Goal: Task Accomplishment & Management: Use online tool/utility

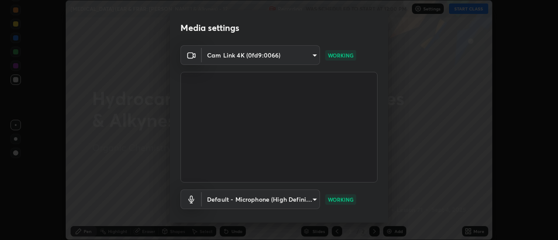
scroll to position [46, 0]
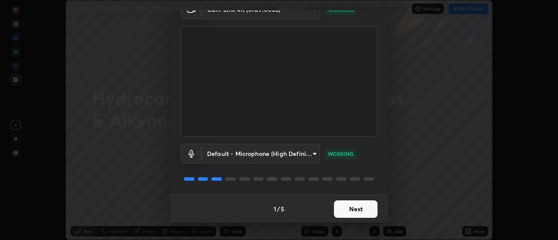
click at [346, 207] on button "Next" at bounding box center [356, 208] width 44 height 17
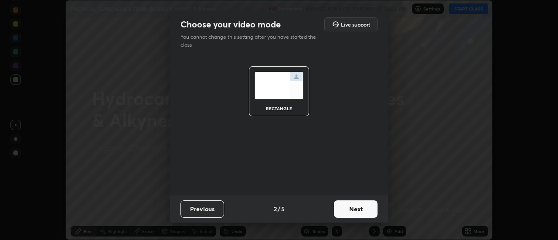
scroll to position [0, 0]
click at [341, 205] on button "Next" at bounding box center [356, 208] width 44 height 17
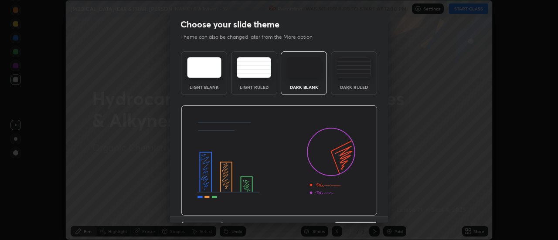
scroll to position [21, 0]
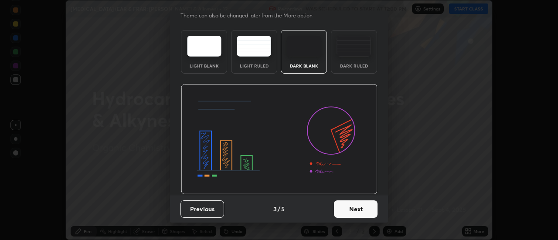
click at [345, 206] on button "Next" at bounding box center [356, 208] width 44 height 17
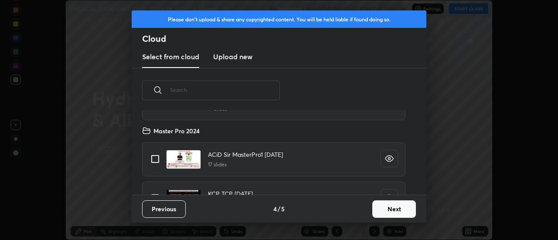
scroll to position [115, 0]
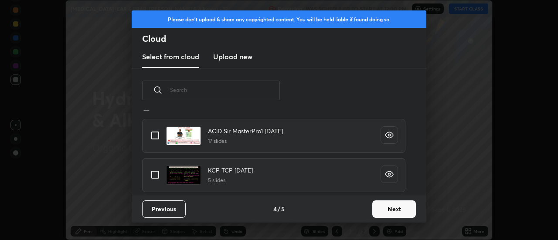
click at [155, 137] on input "grid" at bounding box center [155, 135] width 18 height 18
checkbox input "true"
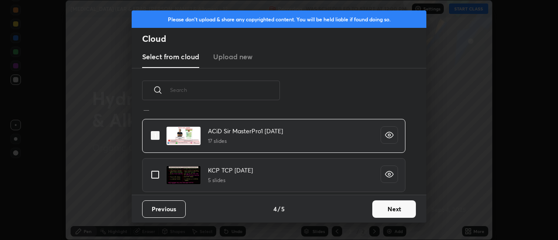
click at [382, 212] on button "Next" at bounding box center [394, 208] width 44 height 17
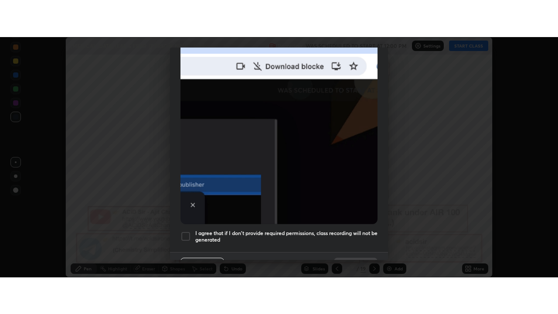
scroll to position [224, 0]
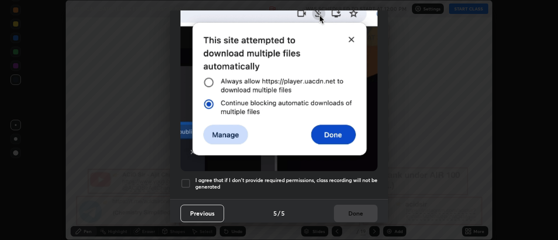
click at [189, 178] on div at bounding box center [185, 183] width 10 height 10
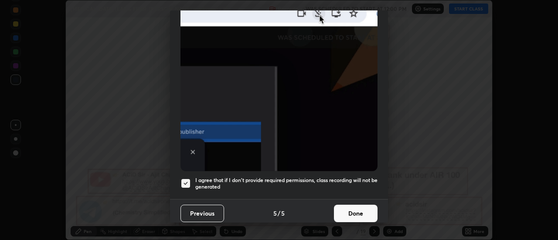
click at [349, 207] on button "Done" at bounding box center [356, 213] width 44 height 17
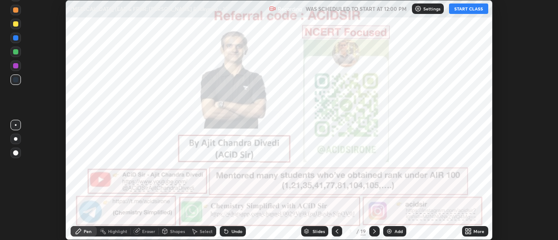
click at [476, 231] on div "More" at bounding box center [478, 231] width 11 height 4
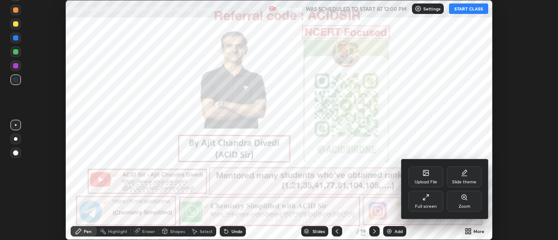
click at [427, 206] on div "Full screen" at bounding box center [426, 206] width 22 height 4
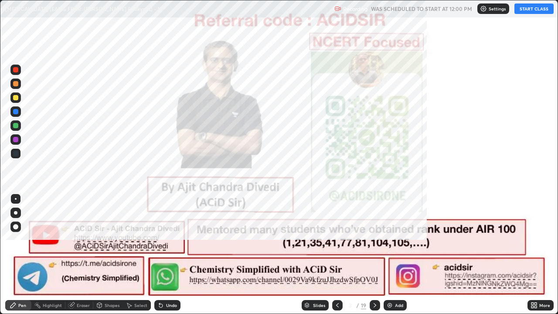
scroll to position [314, 558]
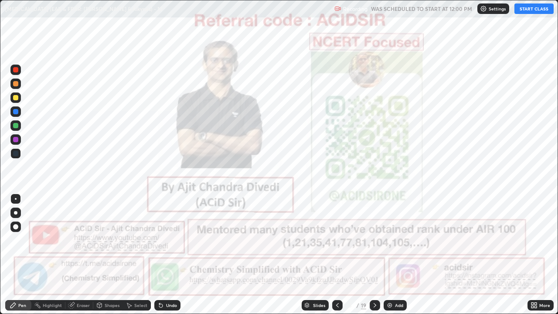
click at [536, 11] on button "START CLASS" at bounding box center [533, 8] width 39 height 10
click at [373, 240] on icon at bounding box center [374, 305] width 7 height 7
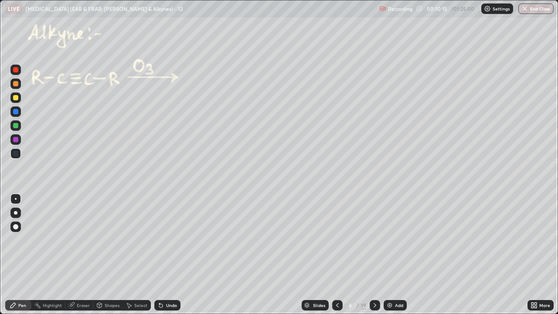
click at [16, 68] on div at bounding box center [15, 69] width 5 height 5
click at [16, 213] on div at bounding box center [15, 212] width 3 height 3
click at [14, 240] on icon at bounding box center [13, 305] width 7 height 7
click at [15, 83] on div at bounding box center [15, 83] width 5 height 5
click at [17, 83] on div at bounding box center [15, 83] width 5 height 5
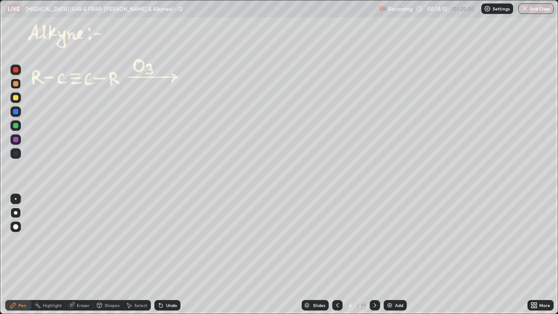
click at [169, 240] on div "Undo" at bounding box center [171, 305] width 11 height 4
click at [173, 240] on div "Undo" at bounding box center [171, 305] width 11 height 4
click at [163, 240] on div "Undo" at bounding box center [167, 305] width 26 height 10
click at [169, 240] on div "Undo" at bounding box center [171, 305] width 11 height 4
click at [14, 98] on div at bounding box center [15, 97] width 5 height 5
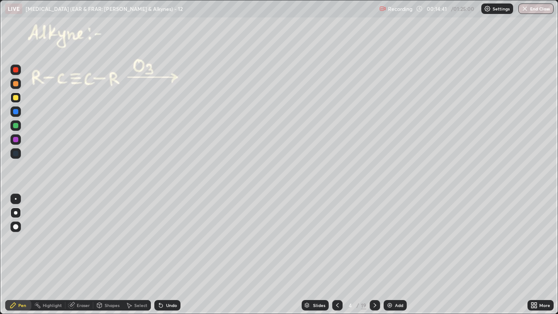
click at [176, 240] on div "Undo" at bounding box center [167, 305] width 26 height 10
click at [159, 240] on icon at bounding box center [160, 305] width 3 height 3
click at [112, 240] on div "Shapes" at bounding box center [112, 305] width 15 height 4
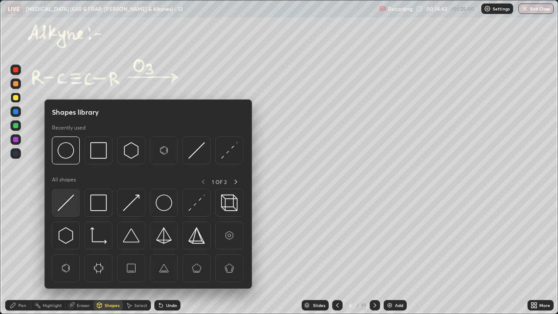
click at [69, 197] on img at bounding box center [66, 202] width 17 height 17
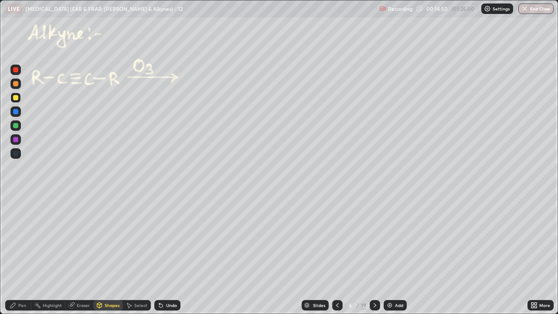
click at [20, 240] on div "Pen" at bounding box center [22, 305] width 8 height 4
click at [84, 240] on div "Eraser" at bounding box center [83, 305] width 13 height 4
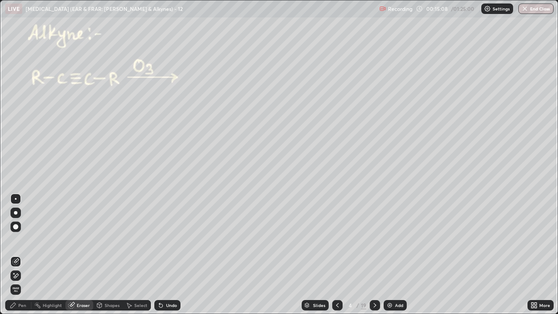
click at [16, 240] on icon at bounding box center [13, 305] width 7 height 7
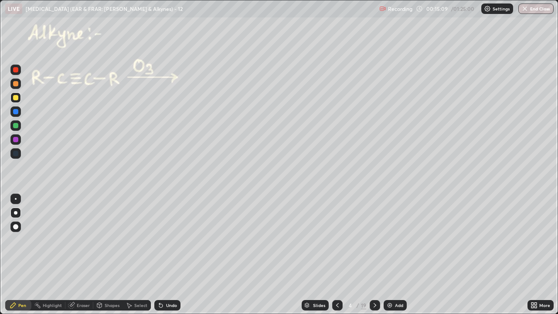
click at [19, 84] on div at bounding box center [15, 83] width 10 height 10
click at [17, 98] on div at bounding box center [15, 97] width 5 height 5
click at [16, 70] on div at bounding box center [15, 69] width 5 height 5
click at [16, 99] on div at bounding box center [15, 97] width 5 height 5
click at [17, 125] on div at bounding box center [15, 125] width 5 height 5
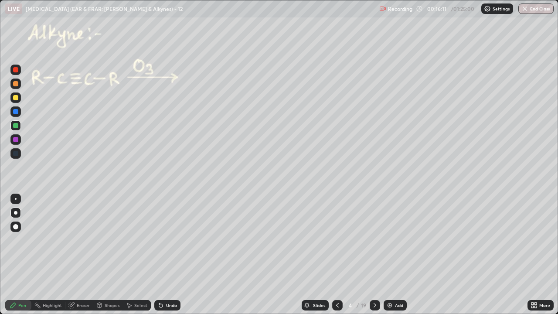
click at [16, 97] on div at bounding box center [15, 97] width 5 height 5
click at [82, 240] on div "Eraser" at bounding box center [83, 305] width 13 height 4
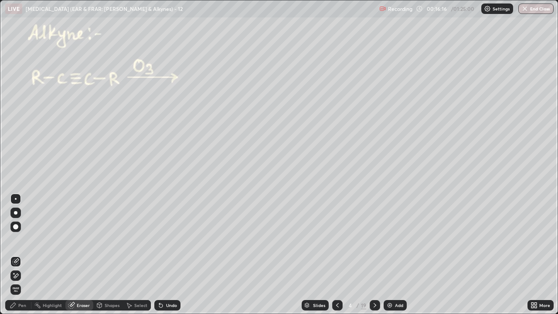
click at [14, 240] on div "Pen" at bounding box center [18, 305] width 26 height 10
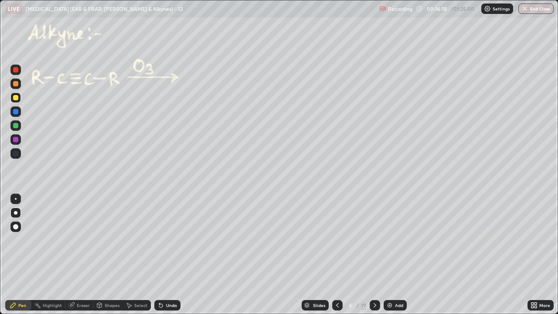
click at [16, 98] on div at bounding box center [15, 97] width 5 height 5
click at [19, 73] on div at bounding box center [15, 69] width 10 height 10
click at [16, 95] on div at bounding box center [15, 97] width 5 height 5
click at [17, 71] on div at bounding box center [15, 69] width 5 height 5
click at [174, 240] on div "Undo" at bounding box center [171, 305] width 11 height 4
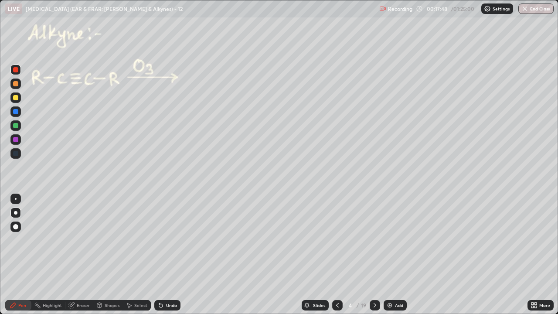
click at [168, 240] on div "Undo" at bounding box center [171, 305] width 11 height 4
click at [15, 126] on div at bounding box center [15, 125] width 5 height 5
click at [53, 240] on div "Highlight" at bounding box center [52, 305] width 19 height 4
click at [13, 240] on icon at bounding box center [12, 304] width 5 height 5
click at [374, 240] on icon at bounding box center [374, 305] width 7 height 7
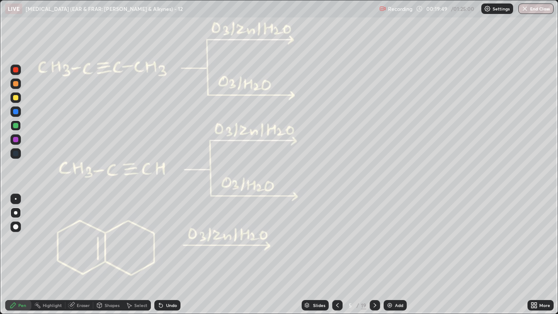
click at [16, 124] on div at bounding box center [15, 125] width 5 height 5
click at [337, 240] on icon at bounding box center [337, 305] width 7 height 7
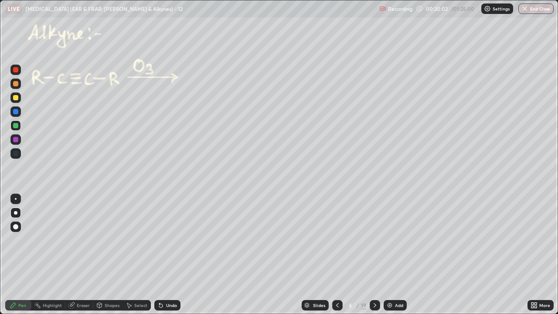
click at [374, 240] on icon at bounding box center [374, 305] width 7 height 7
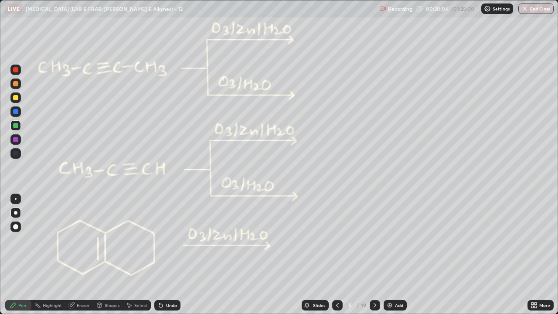
click at [16, 83] on div at bounding box center [15, 83] width 5 height 5
click at [15, 126] on div at bounding box center [15, 125] width 5 height 5
click at [14, 83] on div at bounding box center [15, 83] width 5 height 5
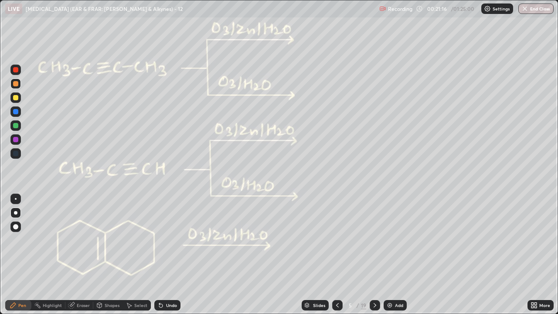
click at [16, 125] on div at bounding box center [15, 125] width 5 height 5
click at [15, 85] on div at bounding box center [15, 83] width 5 height 5
click at [16, 125] on div at bounding box center [15, 125] width 5 height 5
click at [16, 84] on div at bounding box center [15, 83] width 5 height 5
click at [17, 98] on div at bounding box center [15, 97] width 5 height 5
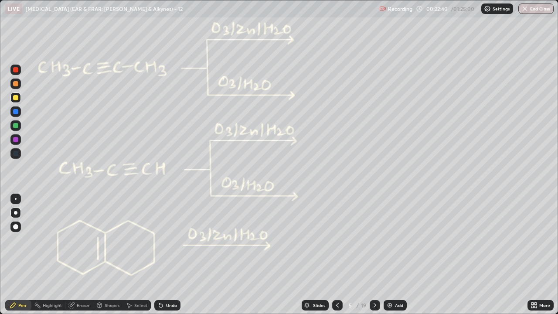
click at [176, 240] on div "Undo" at bounding box center [167, 305] width 26 height 10
click at [171, 240] on div "Undo" at bounding box center [171, 305] width 11 height 4
click at [16, 83] on div at bounding box center [15, 83] width 5 height 5
click at [17, 70] on div at bounding box center [15, 69] width 5 height 5
click at [14, 127] on div at bounding box center [15, 125] width 5 height 5
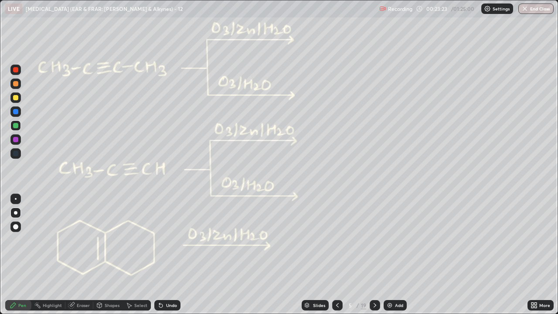
click at [15, 85] on div at bounding box center [15, 83] width 5 height 5
click at [15, 69] on div at bounding box center [15, 69] width 5 height 5
click at [166, 240] on div "Undo" at bounding box center [171, 305] width 11 height 4
click at [16, 81] on div at bounding box center [15, 83] width 5 height 5
click at [7, 240] on div "Pen" at bounding box center [18, 305] width 26 height 10
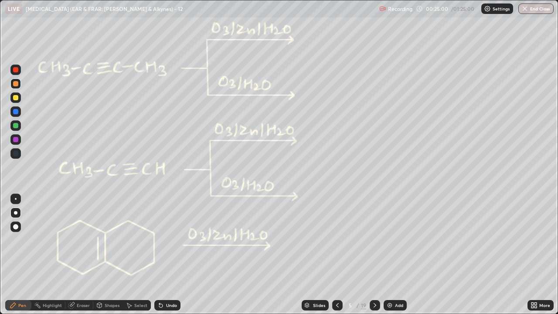
click at [15, 240] on icon at bounding box center [12, 304] width 5 height 5
click at [167, 240] on div "Undo" at bounding box center [167, 305] width 26 height 10
click at [172, 240] on div "Undo" at bounding box center [167, 305] width 26 height 10
click at [173, 240] on div "Undo" at bounding box center [167, 305] width 26 height 10
click at [174, 240] on div "Undo" at bounding box center [167, 305] width 26 height 10
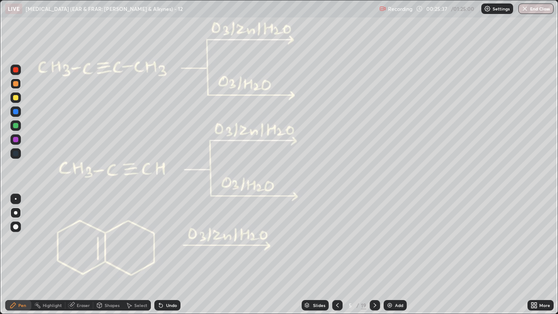
click at [11, 240] on icon at bounding box center [13, 305] width 7 height 7
click at [370, 240] on div at bounding box center [375, 305] width 10 height 10
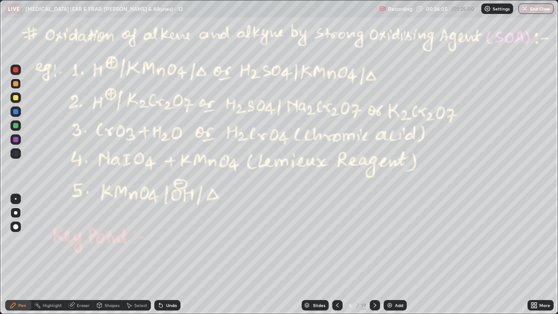
click at [313, 240] on div "Slides" at bounding box center [319, 305] width 12 height 4
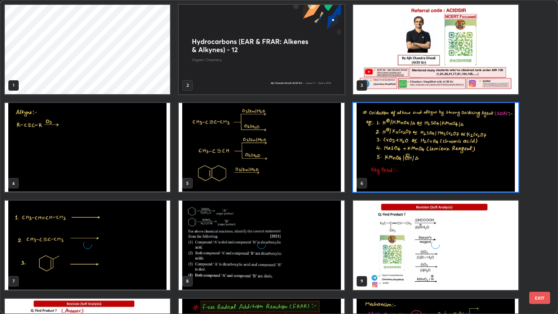
scroll to position [310, 553]
click at [240, 72] on img "grid" at bounding box center [261, 49] width 165 height 89
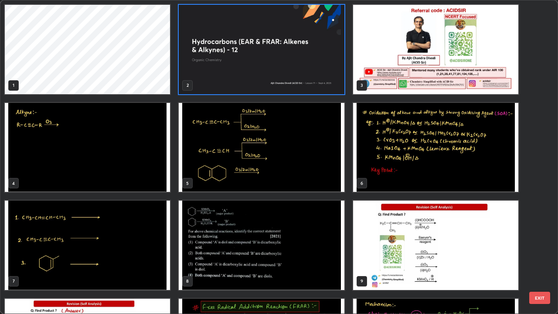
click at [235, 76] on img "grid" at bounding box center [261, 49] width 165 height 89
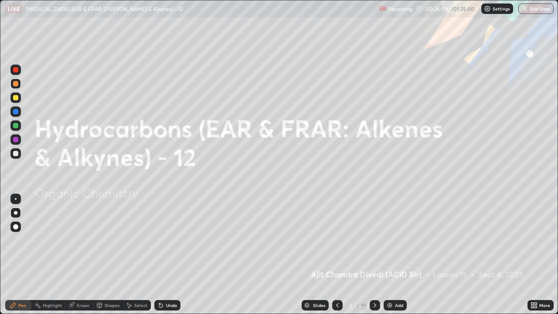
click at [235, 76] on img "grid" at bounding box center [261, 49] width 165 height 89
click at [313, 240] on div "Slides" at bounding box center [319, 305] width 12 height 4
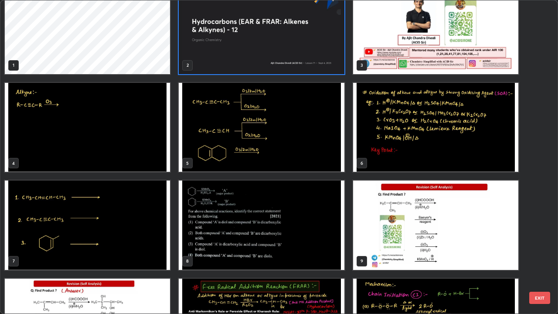
scroll to position [21, 0]
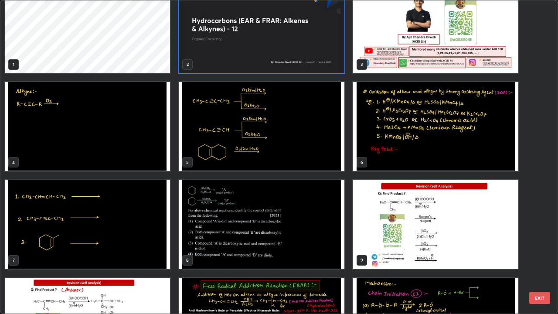
click at [375, 155] on img "grid" at bounding box center [435, 126] width 165 height 89
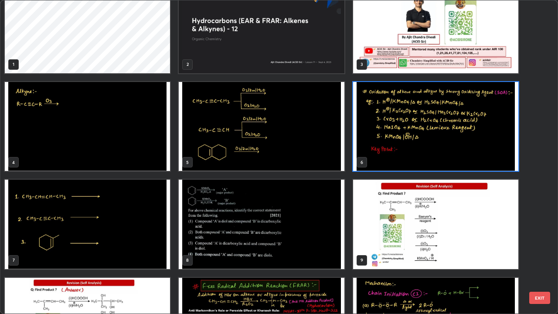
click at [378, 157] on img "grid" at bounding box center [435, 126] width 165 height 89
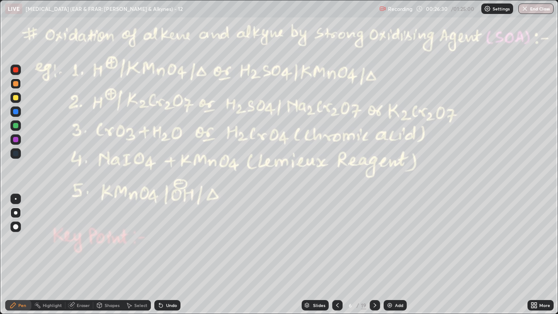
click at [54, 240] on div "Highlight" at bounding box center [52, 305] width 19 height 4
click at [44, 240] on div "Highlight" at bounding box center [48, 305] width 34 height 10
click at [18, 240] on div "Pen" at bounding box center [18, 305] width 26 height 10
click at [16, 126] on div at bounding box center [15, 125] width 5 height 5
click at [42, 240] on div "Highlight" at bounding box center [48, 305] width 34 height 10
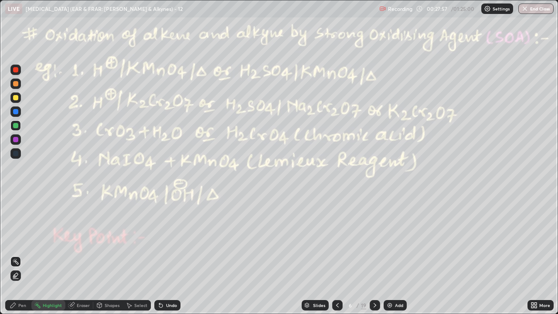
click at [14, 240] on icon at bounding box center [13, 305] width 7 height 7
click at [82, 240] on div "Eraser" at bounding box center [83, 305] width 13 height 4
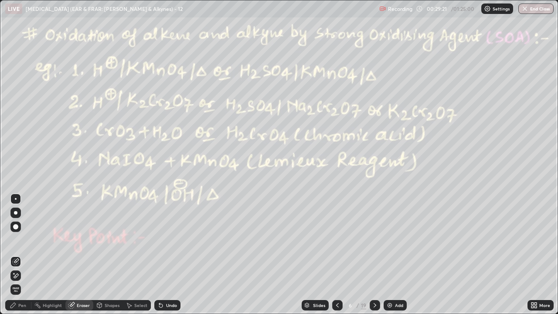
click at [20, 240] on div "Pen" at bounding box center [22, 305] width 8 height 4
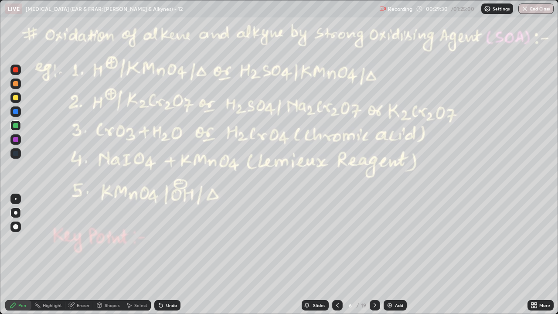
click at [14, 71] on div at bounding box center [15, 69] width 5 height 5
click at [375, 240] on div at bounding box center [375, 305] width 10 height 10
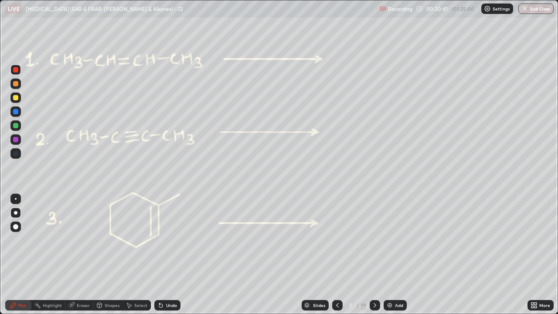
click at [12, 82] on div at bounding box center [15, 83] width 10 height 10
click at [51, 240] on div "Highlight" at bounding box center [52, 305] width 19 height 4
click at [16, 72] on div at bounding box center [15, 69] width 5 height 5
click at [14, 240] on div "Pen" at bounding box center [18, 305] width 26 height 10
click at [373, 240] on icon at bounding box center [374, 305] width 7 height 7
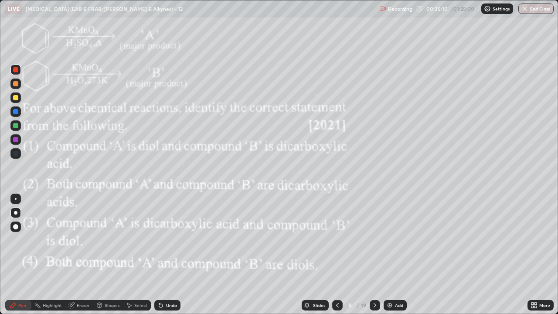
click at [16, 126] on div at bounding box center [15, 125] width 5 height 5
click at [17, 124] on div at bounding box center [15, 125] width 5 height 5
click at [15, 97] on div at bounding box center [15, 97] width 5 height 5
click at [16, 96] on div at bounding box center [15, 97] width 5 height 5
click at [16, 68] on div at bounding box center [15, 69] width 5 height 5
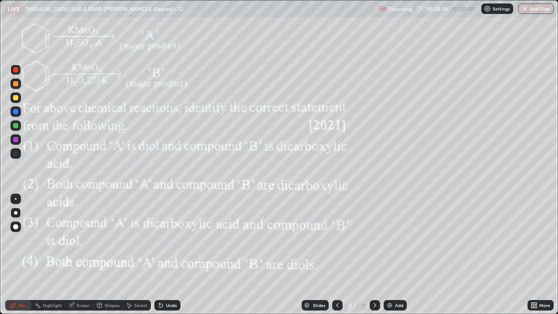
click at [14, 70] on div at bounding box center [15, 69] width 5 height 5
click at [15, 69] on div at bounding box center [15, 69] width 5 height 5
click at [15, 70] on div at bounding box center [15, 69] width 5 height 5
click at [102, 240] on icon at bounding box center [99, 305] width 7 height 7
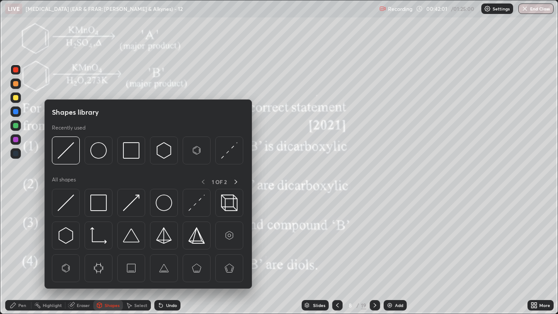
click at [16, 240] on icon at bounding box center [13, 305] width 7 height 7
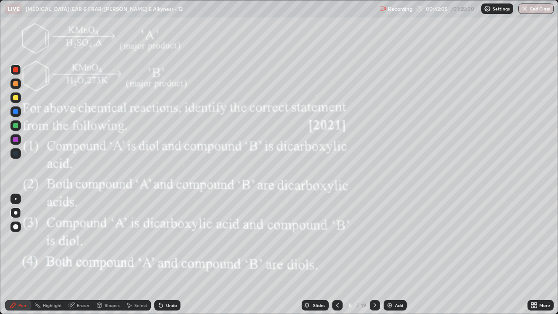
click at [17, 96] on div at bounding box center [15, 97] width 5 height 5
click at [18, 98] on div at bounding box center [15, 97] width 5 height 5
click at [16, 124] on div at bounding box center [15, 125] width 5 height 5
click at [16, 69] on div at bounding box center [15, 69] width 5 height 5
click at [14, 129] on div at bounding box center [15, 125] width 10 height 10
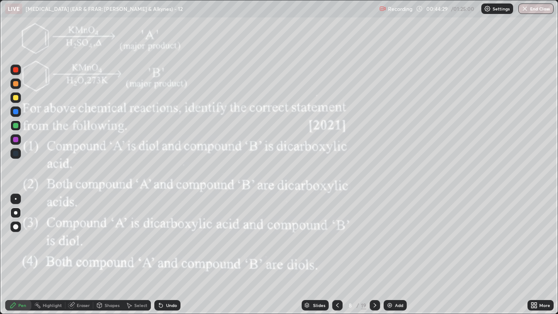
click at [373, 240] on icon at bounding box center [374, 305] width 7 height 7
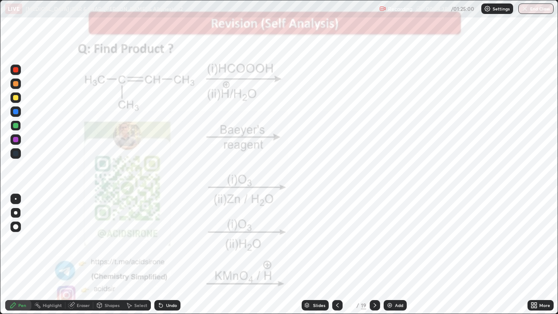
click at [35, 240] on circle at bounding box center [34, 304] width 1 height 1
click at [13, 240] on div "Pen" at bounding box center [18, 305] width 26 height 10
click at [16, 69] on div at bounding box center [15, 69] width 5 height 5
click at [44, 240] on div "Highlight" at bounding box center [52, 305] width 19 height 4
click at [373, 240] on icon at bounding box center [374, 305] width 7 height 7
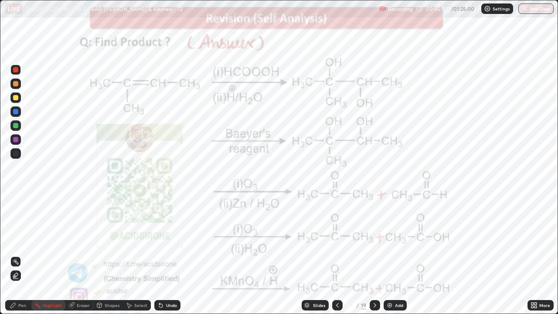
click at [62, 240] on div "Highlight" at bounding box center [48, 305] width 34 height 10
click at [333, 240] on div at bounding box center [337, 305] width 10 height 10
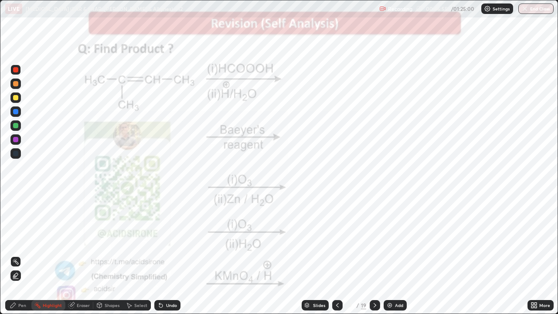
click at [6, 240] on div "Pen" at bounding box center [18, 305] width 26 height 10
click at [373, 240] on icon at bounding box center [374, 305] width 7 height 7
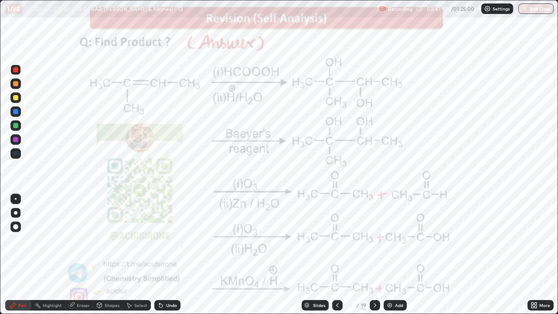
click at [375, 240] on icon at bounding box center [374, 305] width 7 height 7
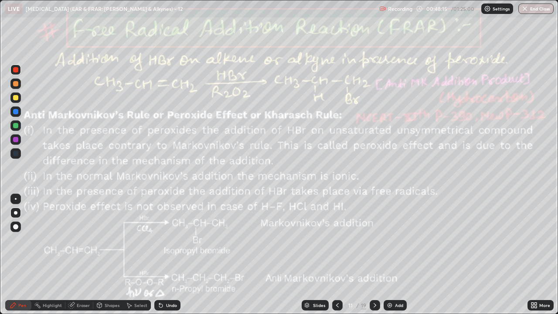
click at [38, 240] on rect at bounding box center [38, 306] width 4 height 4
click at [11, 240] on icon at bounding box center [12, 304] width 5 height 5
click at [14, 71] on div at bounding box center [15, 69] width 5 height 5
click at [14, 72] on div at bounding box center [15, 69] width 5 height 5
click at [15, 98] on div at bounding box center [15, 97] width 5 height 5
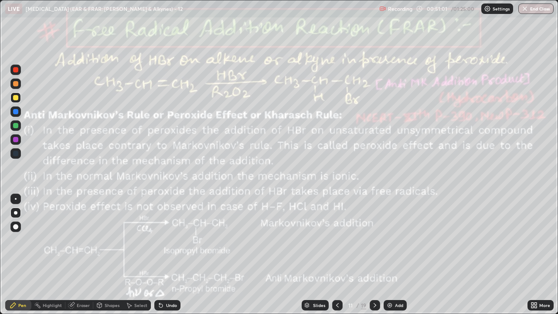
click at [44, 240] on div "Highlight" at bounding box center [52, 305] width 19 height 4
click at [0, 240] on div "Setting up your live class" at bounding box center [279, 157] width 558 height 314
click at [22, 240] on div "Pen" at bounding box center [22, 305] width 8 height 4
click at [16, 199] on div at bounding box center [16, 199] width 2 height 2
click at [16, 213] on div at bounding box center [15, 212] width 3 height 3
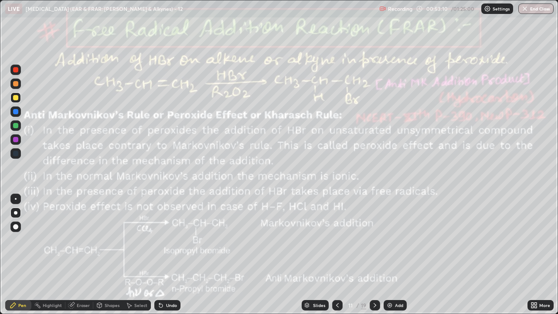
click at [38, 240] on circle at bounding box center [37, 302] width 1 height 1
click at [16, 240] on icon at bounding box center [13, 305] width 7 height 7
click at [20, 86] on div at bounding box center [15, 83] width 10 height 10
click at [16, 69] on div at bounding box center [15, 69] width 5 height 5
click at [13, 240] on icon at bounding box center [12, 304] width 5 height 5
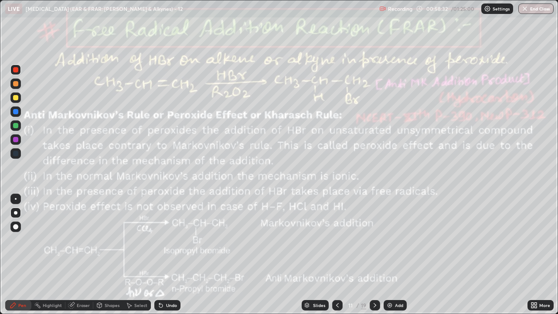
click at [370, 240] on div at bounding box center [375, 305] width 10 height 10
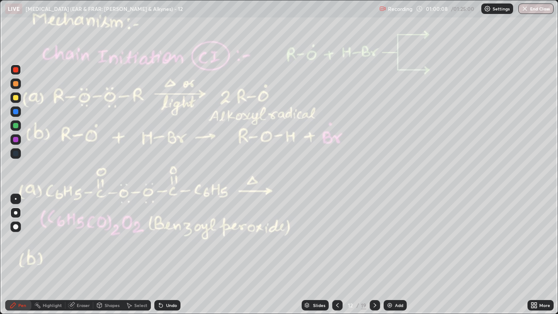
click at [10, 240] on icon at bounding box center [13, 305] width 7 height 7
click at [38, 240] on rect at bounding box center [38, 306] width 4 height 4
click at [19, 240] on div "Pen" at bounding box center [22, 305] width 8 height 4
click at [14, 95] on div at bounding box center [15, 97] width 5 height 5
click at [16, 69] on div at bounding box center [15, 69] width 5 height 5
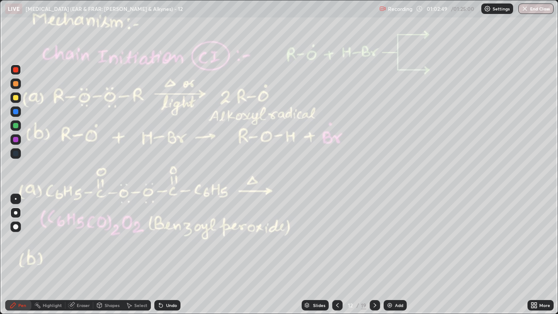
click at [51, 240] on div "Highlight" at bounding box center [52, 305] width 19 height 4
click at [17, 240] on icon at bounding box center [13, 305] width 7 height 7
click at [55, 240] on div "Highlight" at bounding box center [52, 305] width 19 height 4
click at [12, 240] on icon at bounding box center [13, 305] width 7 height 7
click at [16, 99] on div at bounding box center [15, 97] width 5 height 5
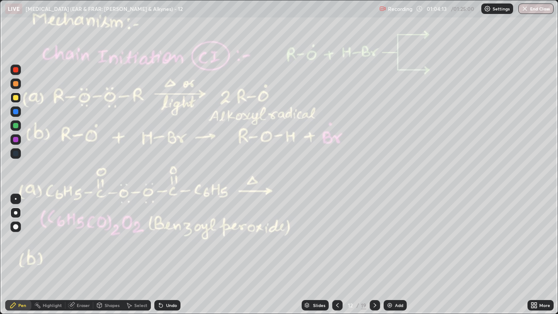
click at [14, 70] on div at bounding box center [15, 69] width 5 height 5
click at [14, 129] on div at bounding box center [15, 125] width 10 height 10
click at [14, 67] on div at bounding box center [15, 69] width 5 height 5
click at [48, 240] on div "Highlight" at bounding box center [52, 305] width 19 height 4
click at [13, 240] on icon at bounding box center [13, 305] width 7 height 7
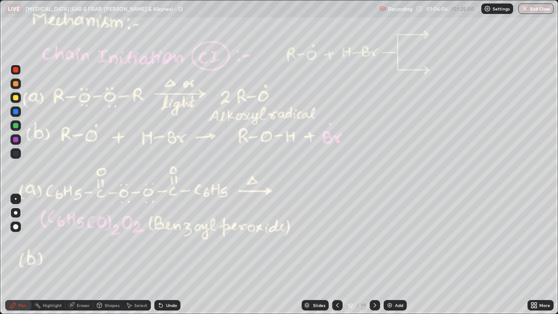
click at [16, 128] on div at bounding box center [15, 125] width 5 height 5
click at [15, 68] on div at bounding box center [15, 69] width 5 height 5
click at [35, 240] on circle at bounding box center [35, 303] width 1 height 1
click at [16, 240] on icon at bounding box center [13, 305] width 7 height 7
click at [18, 83] on div at bounding box center [15, 83] width 5 height 5
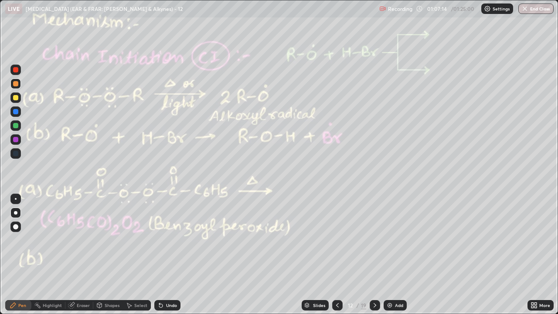
click at [170, 240] on div "Undo" at bounding box center [171, 305] width 11 height 4
click at [374, 240] on icon at bounding box center [374, 305] width 7 height 7
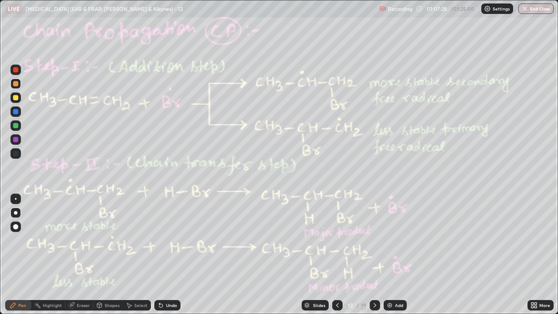
click at [336, 240] on icon at bounding box center [337, 305] width 7 height 7
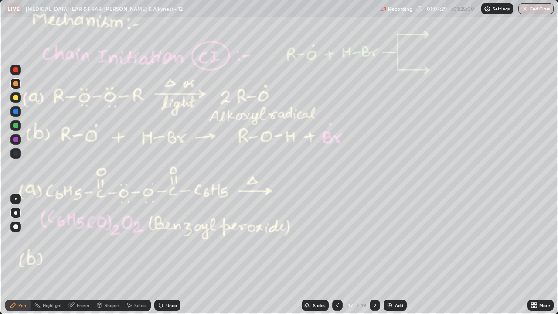
click at [538, 240] on div "More" at bounding box center [540, 305] width 26 height 10
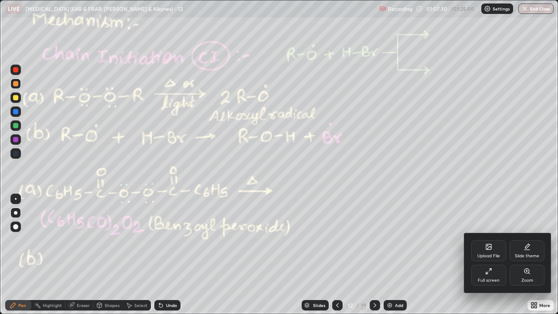
click at [528, 240] on div "Slide theme" at bounding box center [527, 256] width 24 height 4
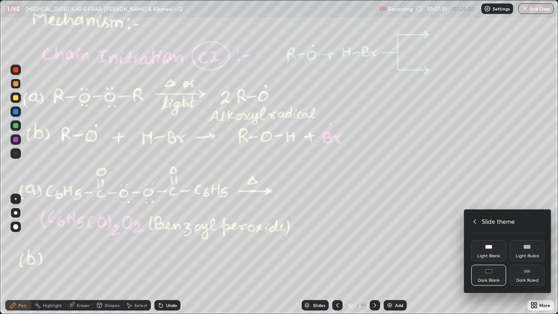
click at [486, 240] on rect at bounding box center [488, 270] width 7 height 3
click at [19, 240] on div at bounding box center [279, 157] width 558 height 314
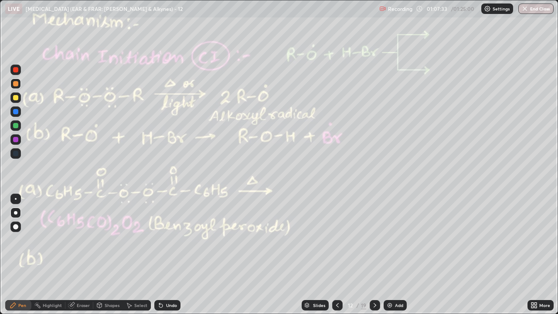
click at [392, 240] on img at bounding box center [389, 305] width 7 height 7
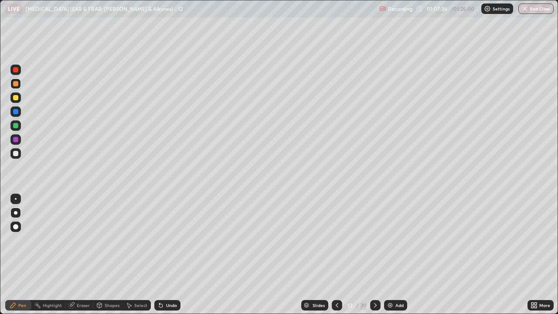
click at [14, 71] on div at bounding box center [15, 69] width 5 height 5
click at [17, 125] on div at bounding box center [15, 125] width 5 height 5
click at [15, 68] on div at bounding box center [15, 69] width 5 height 5
click at [115, 240] on div "Shapes" at bounding box center [108, 305] width 30 height 10
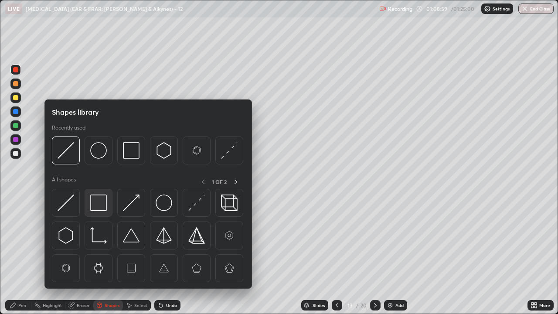
click at [99, 204] on img at bounding box center [98, 202] width 17 height 17
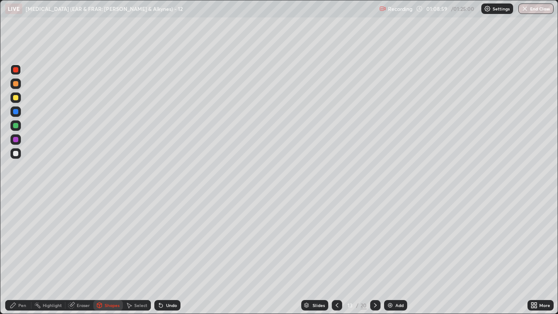
click at [16, 98] on div at bounding box center [15, 97] width 5 height 5
click at [11, 240] on icon at bounding box center [12, 304] width 5 height 5
click at [332, 240] on div at bounding box center [337, 305] width 10 height 10
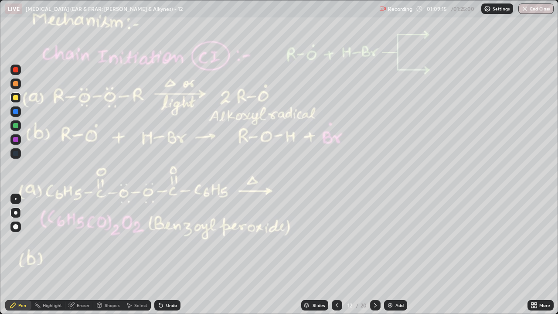
click at [15, 70] on div at bounding box center [15, 69] width 5 height 5
click at [18, 73] on div at bounding box center [15, 69] width 10 height 10
click at [17, 127] on div at bounding box center [15, 125] width 5 height 5
click at [16, 71] on div at bounding box center [15, 69] width 5 height 5
click at [105, 240] on div "Shapes" at bounding box center [112, 305] width 15 height 4
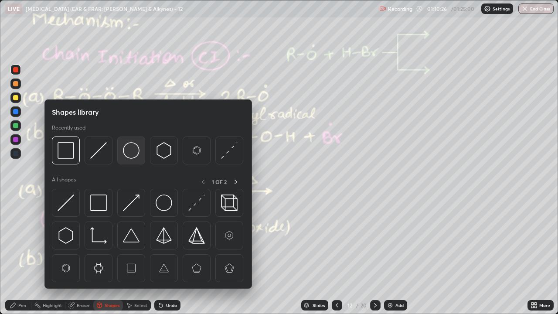
click at [126, 152] on img at bounding box center [131, 150] width 17 height 17
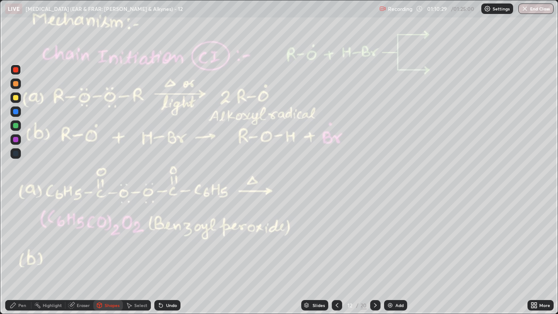
click at [16, 127] on div at bounding box center [15, 125] width 5 height 5
click at [7, 240] on div "Pen" at bounding box center [18, 305] width 26 height 10
click at [373, 240] on icon at bounding box center [375, 305] width 7 height 7
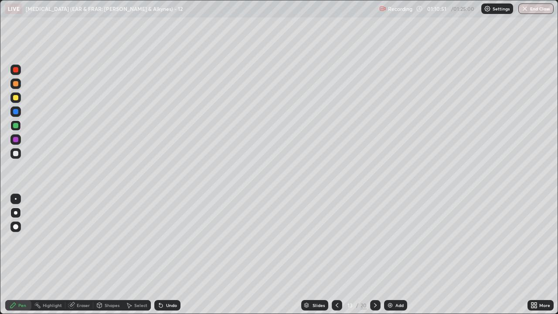
click at [374, 240] on icon at bounding box center [375, 305] width 7 height 7
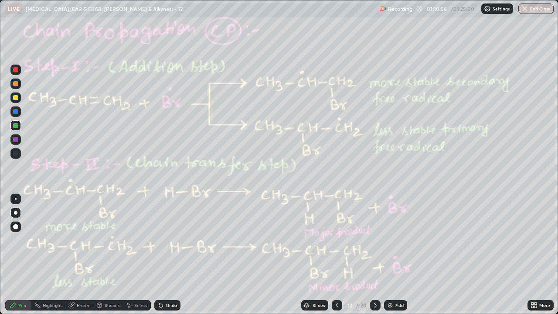
click at [17, 125] on div at bounding box center [15, 125] width 5 height 5
click at [79, 240] on div "Eraser" at bounding box center [83, 305] width 13 height 4
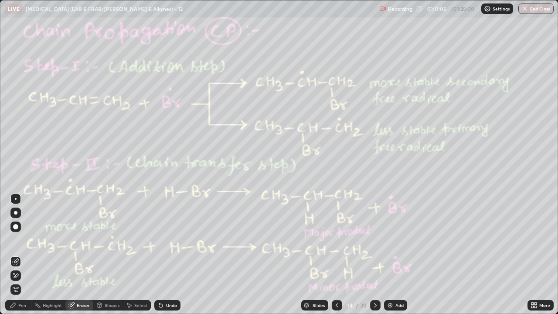
click at [20, 240] on div "Pen" at bounding box center [22, 305] width 8 height 4
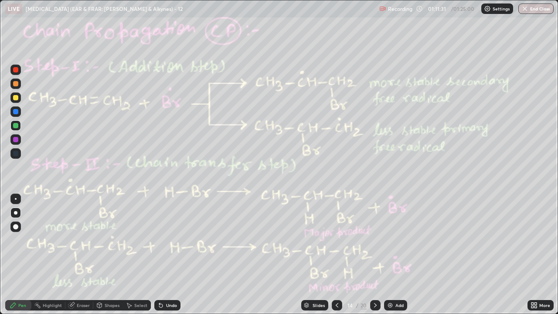
click at [51, 240] on div "Highlight" at bounding box center [52, 305] width 19 height 4
click at [13, 240] on icon at bounding box center [12, 304] width 5 height 5
click at [16, 87] on div at bounding box center [15, 83] width 10 height 10
click at [38, 240] on rect at bounding box center [38, 306] width 4 height 4
click at [13, 240] on icon at bounding box center [13, 305] width 7 height 7
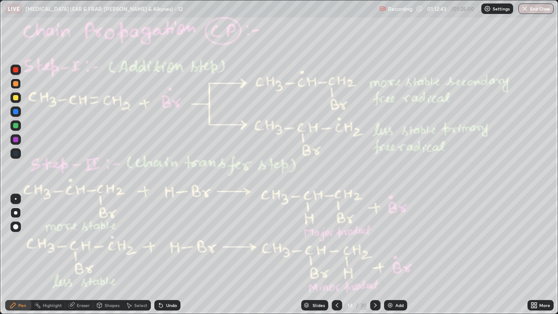
click at [16, 71] on div at bounding box center [15, 69] width 5 height 5
click at [167, 240] on div "Undo" at bounding box center [171, 305] width 11 height 4
click at [168, 240] on div "Undo" at bounding box center [167, 305] width 26 height 10
click at [15, 86] on div at bounding box center [15, 83] width 5 height 5
click at [16, 71] on div at bounding box center [15, 69] width 5 height 5
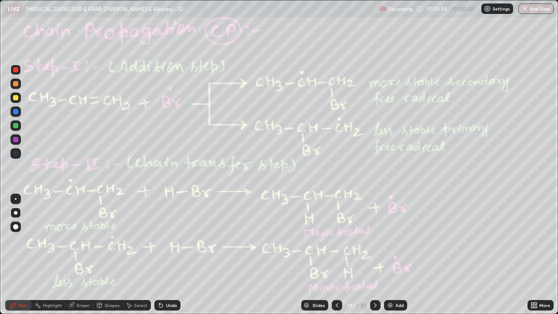
click at [51, 240] on div "Highlight" at bounding box center [52, 305] width 19 height 4
click at [24, 240] on div "Pen" at bounding box center [22, 305] width 8 height 4
click at [14, 68] on div at bounding box center [15, 69] width 5 height 5
click at [15, 112] on div at bounding box center [15, 111] width 5 height 5
click at [15, 126] on div at bounding box center [15, 125] width 5 height 5
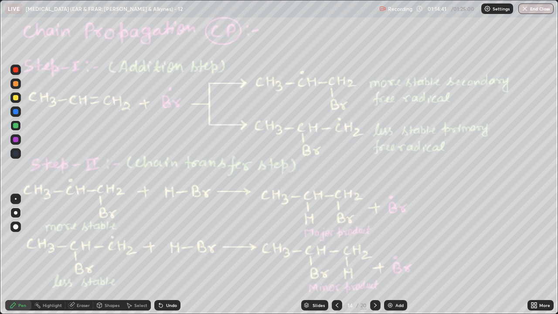
click at [52, 240] on div "Highlight" at bounding box center [52, 305] width 19 height 4
click at [12, 69] on div at bounding box center [15, 69] width 10 height 10
click at [20, 240] on div "Pen" at bounding box center [22, 305] width 8 height 4
click at [47, 240] on div "Highlight" at bounding box center [48, 305] width 34 height 10
click at [16, 240] on icon at bounding box center [13, 305] width 7 height 7
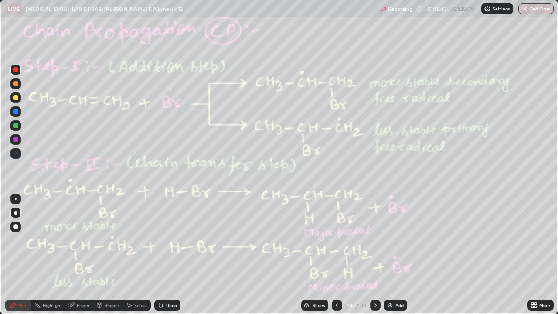
click at [18, 240] on div "Pen" at bounding box center [18, 305] width 26 height 10
click at [14, 95] on div at bounding box center [15, 97] width 5 height 5
click at [44, 240] on div "Highlight" at bounding box center [52, 305] width 19 height 4
click at [8, 240] on div "Pen" at bounding box center [18, 305] width 26 height 10
click at [52, 240] on div "Highlight" at bounding box center [52, 305] width 19 height 4
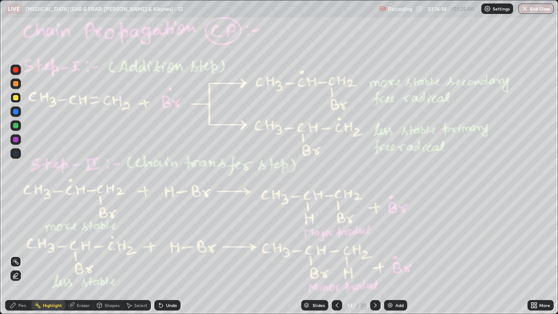
click at [17, 240] on icon at bounding box center [15, 275] width 7 height 7
click at [159, 240] on icon at bounding box center [160, 305] width 3 height 3
click at [82, 240] on div "Eraser" at bounding box center [83, 305] width 13 height 4
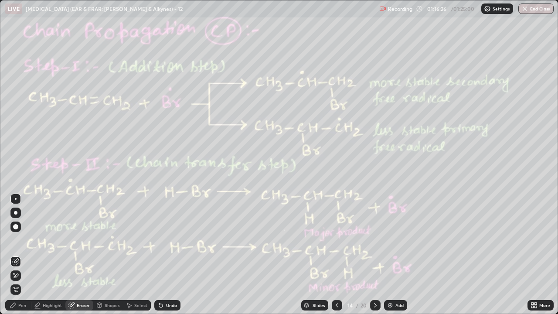
click at [24, 240] on div "Pen" at bounding box center [22, 305] width 8 height 4
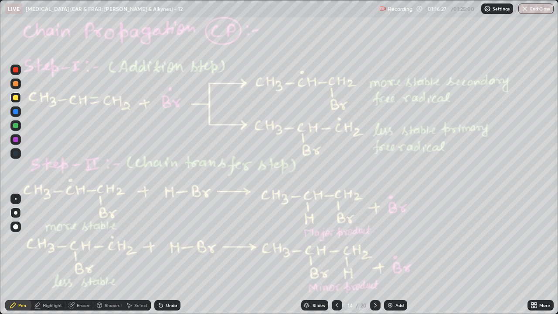
click at [47, 240] on div "Highlight" at bounding box center [52, 305] width 19 height 4
click at [14, 126] on div at bounding box center [15, 125] width 5 height 5
click at [15, 240] on icon at bounding box center [12, 304] width 5 height 5
click at [165, 240] on div "Undo" at bounding box center [167, 305] width 26 height 10
click at [50, 240] on div "Highlight" at bounding box center [52, 305] width 19 height 4
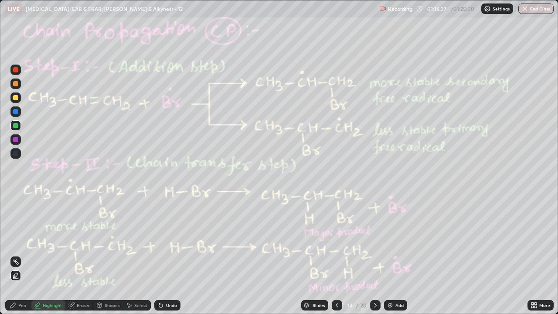
click at [16, 240] on icon at bounding box center [15, 261] width 7 height 7
click at [15, 69] on div at bounding box center [15, 69] width 5 height 5
click at [42, 240] on div "Highlight" at bounding box center [48, 305] width 34 height 10
click at [8, 240] on div "Pen" at bounding box center [18, 305] width 26 height 10
click at [373, 240] on icon at bounding box center [375, 305] width 7 height 7
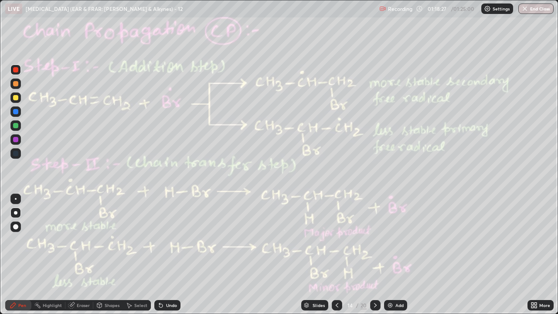
click at [375, 240] on icon at bounding box center [375, 305] width 7 height 7
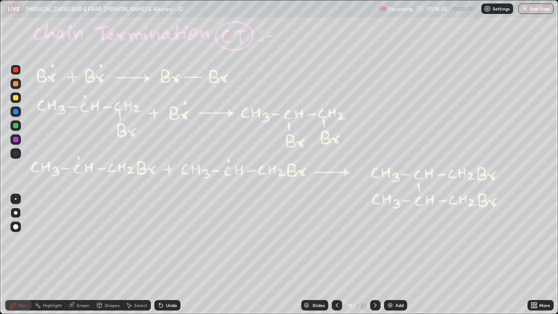
click at [17, 126] on div at bounding box center [15, 125] width 5 height 5
click at [46, 240] on div "Highlight" at bounding box center [52, 305] width 19 height 4
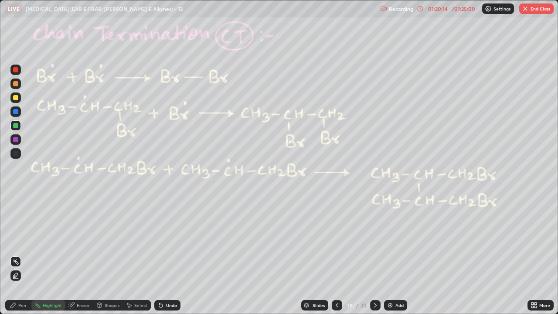
click at [336, 240] on icon at bounding box center [336, 305] width 7 height 7
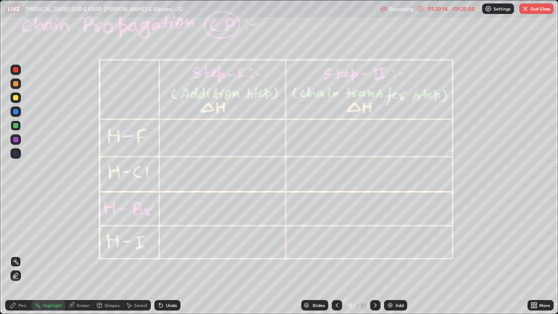
click at [336, 240] on icon at bounding box center [336, 305] width 7 height 7
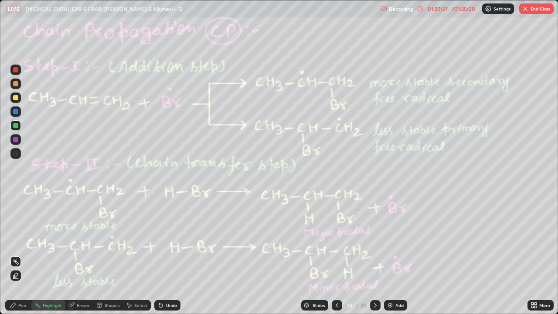
click at [19, 240] on div "Pen" at bounding box center [18, 305] width 26 height 10
click at [14, 67] on div at bounding box center [15, 69] width 5 height 5
click at [337, 240] on icon at bounding box center [336, 305] width 7 height 7
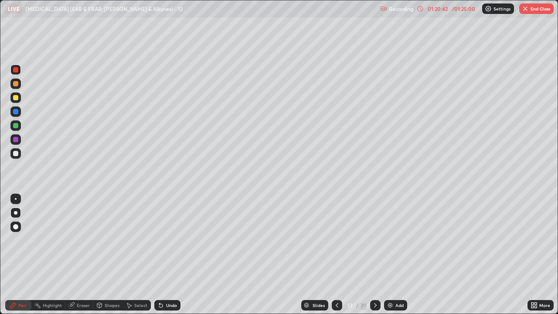
click at [332, 240] on div at bounding box center [337, 305] width 10 height 10
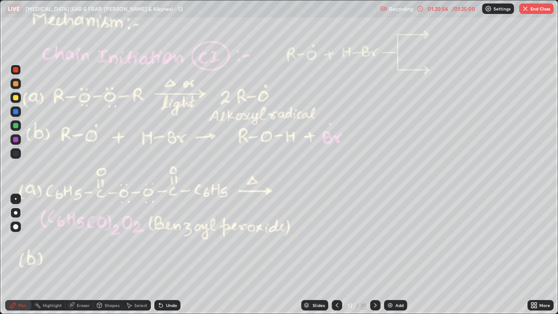
click at [374, 240] on icon at bounding box center [375, 305] width 3 height 4
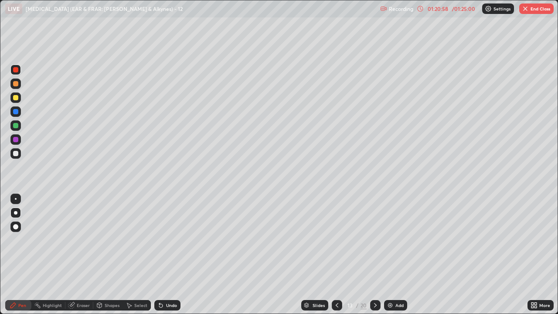
click at [373, 240] on icon at bounding box center [375, 305] width 7 height 7
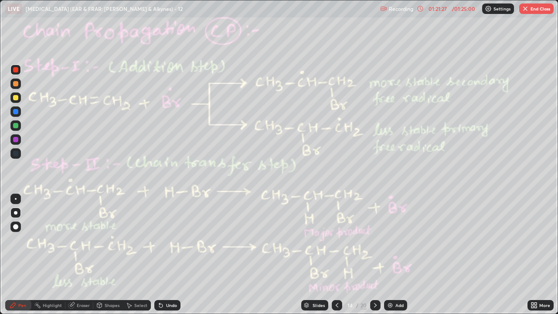
click at [14, 85] on div at bounding box center [15, 83] width 5 height 5
click at [170, 240] on div "Undo" at bounding box center [171, 305] width 11 height 4
click at [15, 69] on div at bounding box center [15, 69] width 5 height 5
click at [173, 240] on div "Undo" at bounding box center [171, 305] width 11 height 4
click at [169, 240] on div "Undo" at bounding box center [167, 305] width 26 height 10
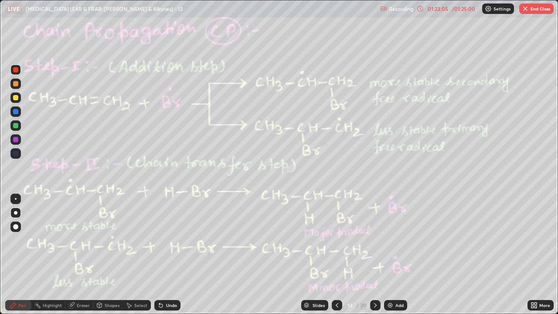
click at [136, 240] on div "Select" at bounding box center [140, 305] width 13 height 4
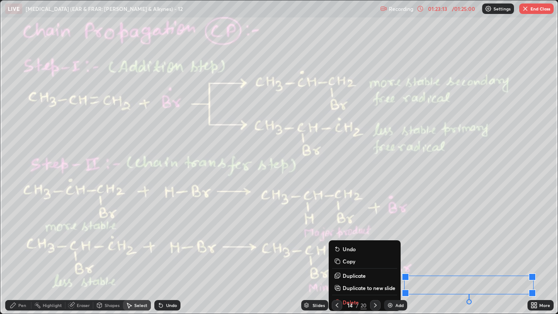
click at [11, 240] on icon at bounding box center [12, 304] width 5 height 5
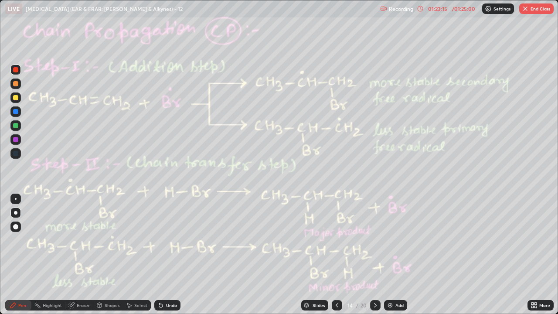
click at [41, 240] on div "Highlight" at bounding box center [48, 305] width 34 height 10
click at [17, 240] on div "Pen" at bounding box center [18, 305] width 26 height 10
click at [461, 10] on div "/ 01:25:00" at bounding box center [463, 8] width 27 height 5
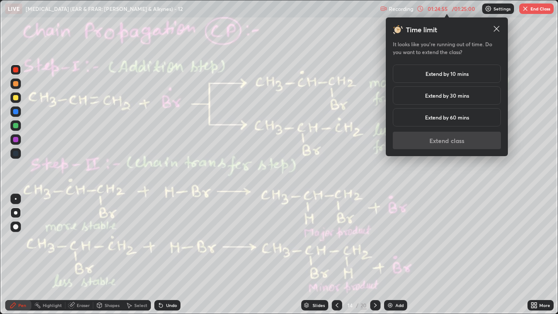
click at [456, 95] on h5 "Extend by 30 mins" at bounding box center [447, 96] width 44 height 8
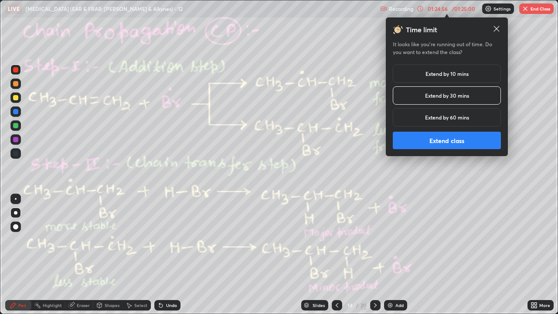
click at [451, 143] on button "Extend class" at bounding box center [447, 140] width 108 height 17
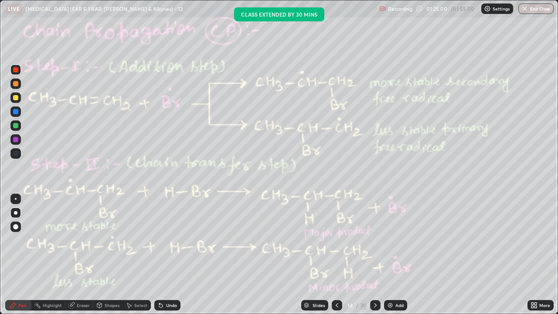
click at [43, 240] on div "Highlight" at bounding box center [52, 305] width 19 height 4
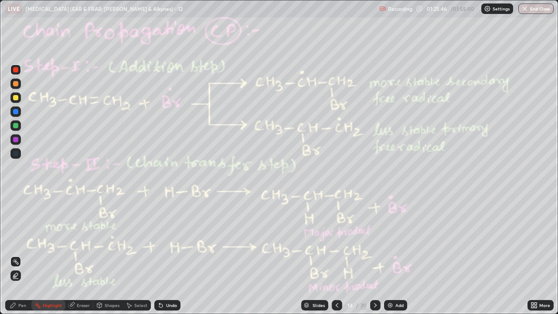
click at [374, 240] on icon at bounding box center [375, 305] width 7 height 7
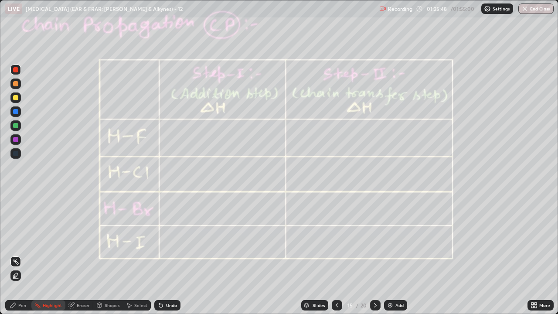
click at [13, 125] on div at bounding box center [15, 125] width 5 height 5
click at [16, 71] on div at bounding box center [15, 69] width 5 height 5
click at [335, 240] on icon at bounding box center [336, 305] width 7 height 7
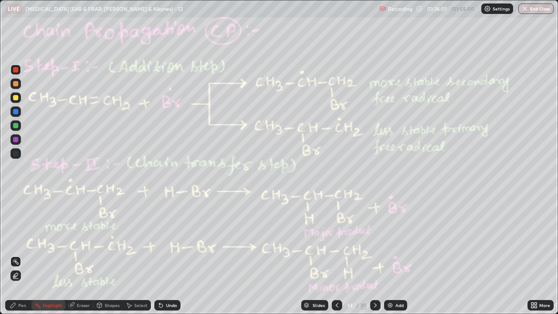
click at [374, 240] on icon at bounding box center [375, 305] width 7 height 7
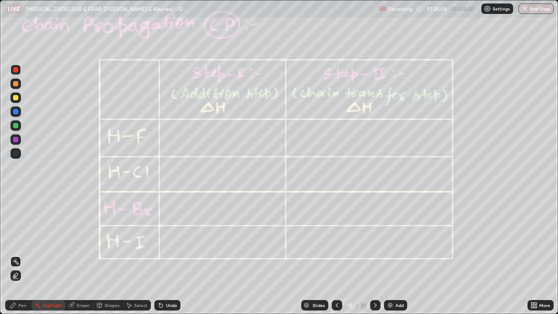
click at [25, 240] on div "Pen" at bounding box center [22, 305] width 8 height 4
click at [18, 126] on div at bounding box center [15, 125] width 5 height 5
click at [14, 71] on div at bounding box center [15, 69] width 5 height 5
click at [15, 128] on div at bounding box center [15, 125] width 5 height 5
click at [12, 240] on icon at bounding box center [13, 305] width 7 height 7
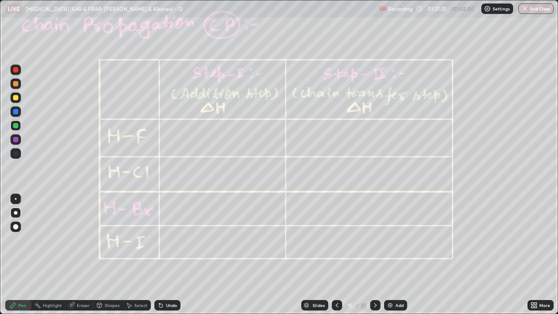
click at [373, 240] on icon at bounding box center [375, 305] width 7 height 7
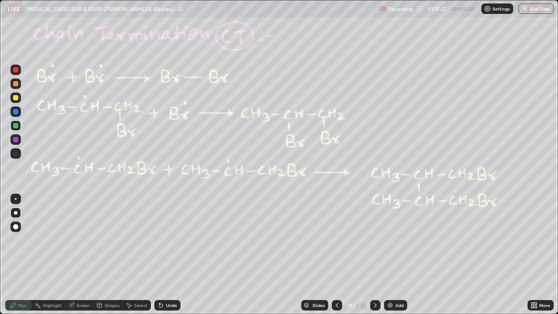
click at [14, 100] on div at bounding box center [15, 97] width 5 height 5
click at [14, 98] on div at bounding box center [15, 97] width 5 height 5
click at [16, 228] on div at bounding box center [15, 226] width 5 height 5
click at [17, 228] on div at bounding box center [15, 226] width 5 height 5
click at [166, 240] on div "Undo" at bounding box center [171, 305] width 11 height 4
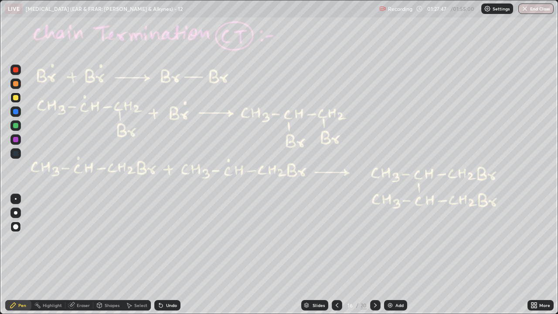
click at [16, 70] on div at bounding box center [15, 69] width 5 height 5
click at [52, 240] on div "Highlight" at bounding box center [52, 305] width 19 height 4
click at [13, 240] on div "Pen" at bounding box center [18, 305] width 26 height 10
click at [335, 240] on div at bounding box center [337, 305] width 10 height 10
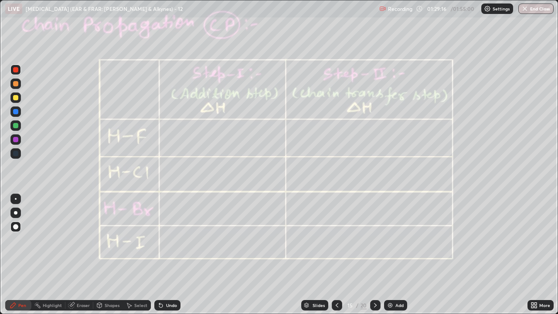
click at [374, 240] on icon at bounding box center [375, 305] width 7 height 7
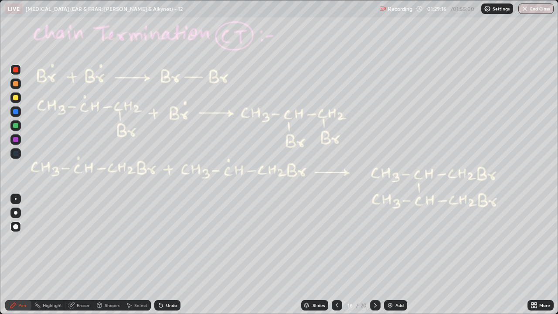
click at [375, 240] on icon at bounding box center [375, 305] width 7 height 7
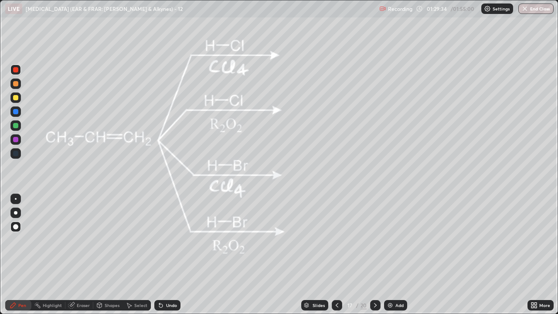
click at [15, 69] on div at bounding box center [15, 69] width 5 height 5
click at [14, 85] on div at bounding box center [15, 83] width 5 height 5
click at [22, 240] on div "Pen" at bounding box center [18, 305] width 26 height 10
click at [14, 98] on div at bounding box center [15, 97] width 5 height 5
click at [168, 240] on div "Undo" at bounding box center [167, 305] width 26 height 10
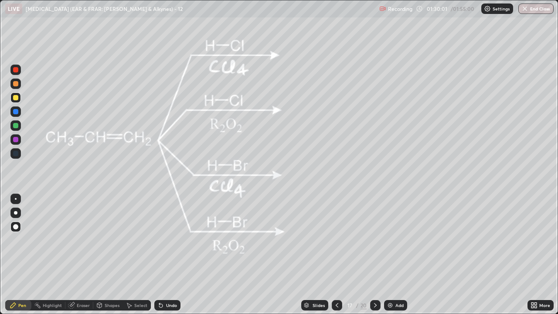
click at [170, 240] on div "Undo" at bounding box center [167, 305] width 26 height 10
click at [15, 214] on div at bounding box center [15, 212] width 3 height 3
click at [164, 240] on div "Undo" at bounding box center [167, 305] width 26 height 10
click at [167, 240] on div "Undo" at bounding box center [171, 305] width 11 height 4
click at [14, 126] on div at bounding box center [15, 125] width 5 height 5
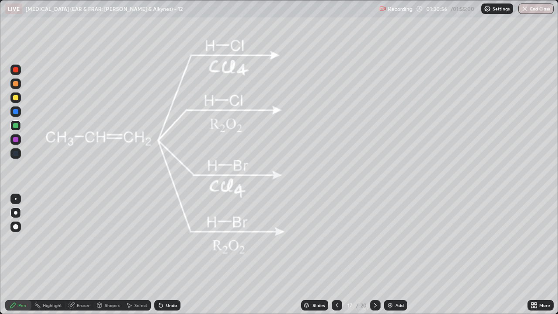
click at [14, 70] on div at bounding box center [15, 69] width 5 height 5
click at [17, 125] on div at bounding box center [15, 125] width 5 height 5
click at [15, 70] on div at bounding box center [15, 69] width 5 height 5
click at [17, 83] on div at bounding box center [15, 83] width 5 height 5
click at [16, 97] on div at bounding box center [15, 97] width 5 height 5
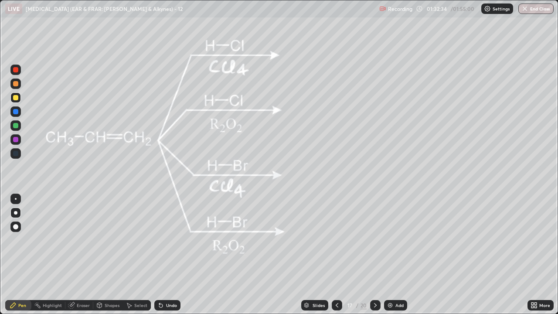
click at [20, 126] on div at bounding box center [15, 125] width 10 height 10
click at [103, 240] on div "Shapes" at bounding box center [108, 305] width 30 height 10
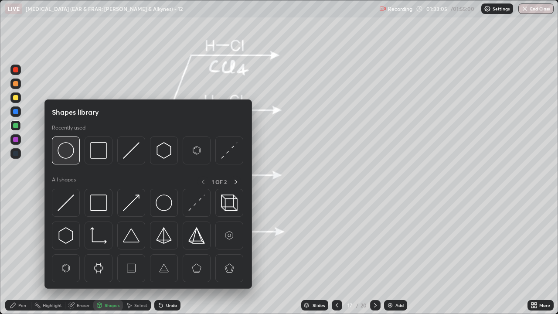
click at [62, 152] on img at bounding box center [66, 150] width 17 height 17
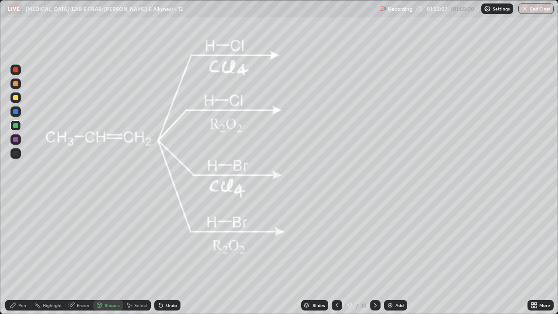
click at [14, 97] on div at bounding box center [15, 97] width 5 height 5
click at [12, 240] on icon at bounding box center [13, 305] width 7 height 7
click at [14, 84] on div at bounding box center [15, 83] width 5 height 5
click at [168, 240] on div "Undo" at bounding box center [171, 305] width 11 height 4
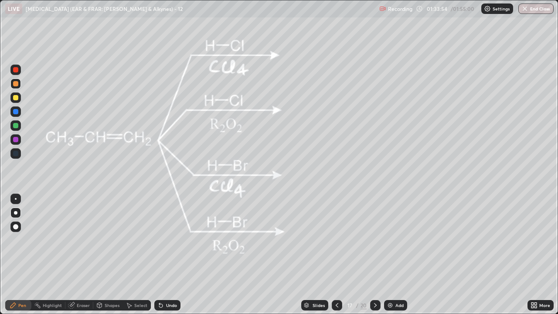
click at [170, 240] on div "Undo" at bounding box center [171, 305] width 11 height 4
click at [171, 240] on div "Undo" at bounding box center [171, 305] width 11 height 4
click at [172, 240] on div "Undo" at bounding box center [171, 305] width 11 height 4
click at [173, 240] on div "Undo" at bounding box center [171, 305] width 11 height 4
click at [170, 240] on div "Undo" at bounding box center [171, 305] width 11 height 4
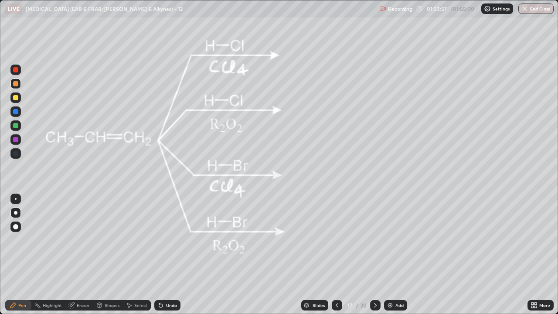
click at [167, 240] on div "Undo" at bounding box center [171, 305] width 11 height 4
click at [159, 240] on icon at bounding box center [160, 305] width 3 height 3
click at [167, 240] on div "Undo" at bounding box center [171, 305] width 11 height 4
click at [170, 240] on div "Undo" at bounding box center [167, 305] width 26 height 10
click at [336, 240] on icon at bounding box center [336, 305] width 7 height 7
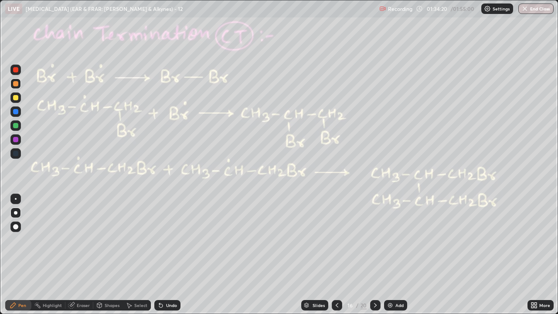
click at [336, 240] on icon at bounding box center [336, 305] width 7 height 7
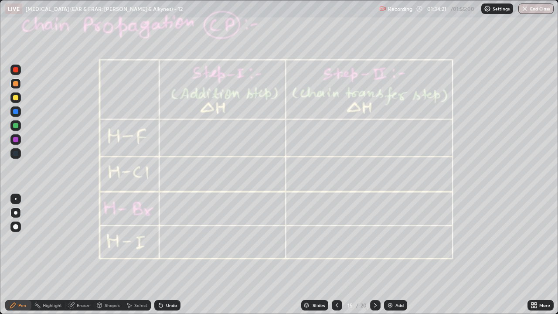
click at [336, 240] on icon at bounding box center [336, 305] width 7 height 7
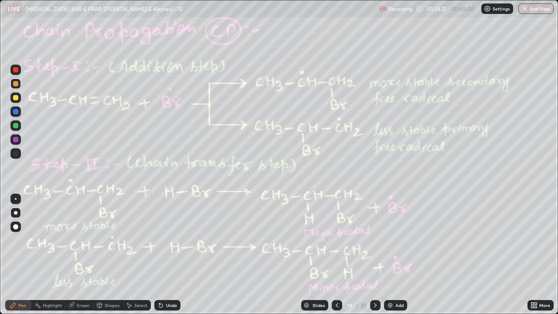
click at [336, 240] on icon at bounding box center [336, 305] width 7 height 7
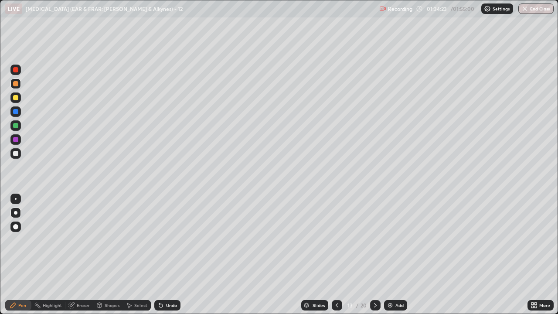
click at [332, 240] on div at bounding box center [337, 305] width 10 height 10
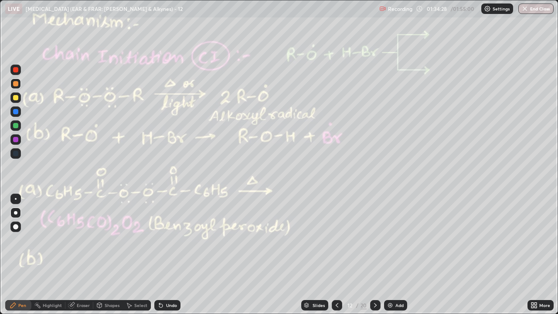
click at [374, 240] on icon at bounding box center [375, 305] width 7 height 7
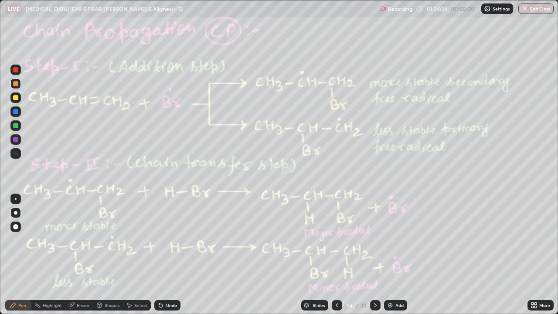
click at [371, 240] on div at bounding box center [375, 305] width 10 height 10
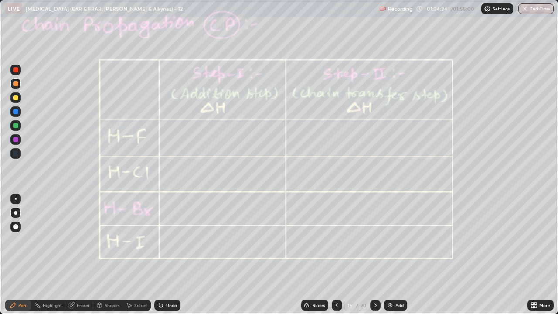
click at [374, 240] on icon at bounding box center [375, 305] width 3 height 4
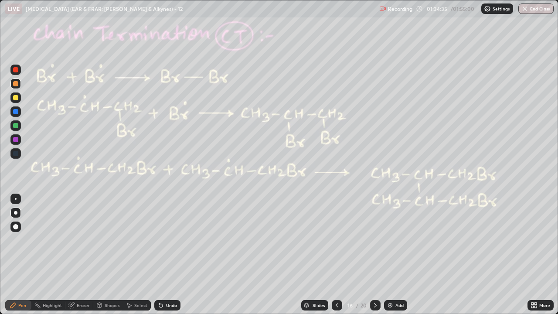
click at [374, 240] on icon at bounding box center [375, 305] width 7 height 7
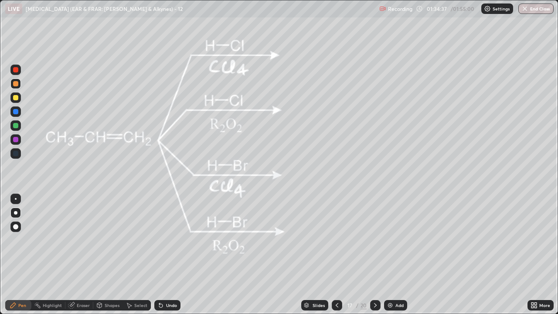
click at [14, 71] on div at bounding box center [15, 69] width 5 height 5
click at [46, 240] on div "Highlight" at bounding box center [48, 304] width 34 height 17
click at [7, 240] on div "Pen" at bounding box center [18, 305] width 26 height 10
click at [15, 96] on div at bounding box center [15, 97] width 5 height 5
click at [16, 82] on div at bounding box center [15, 83] width 5 height 5
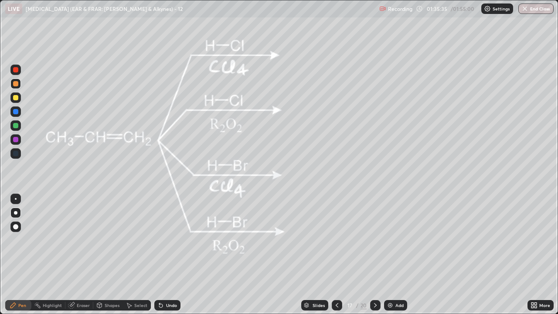
click at [45, 240] on div "Highlight" at bounding box center [52, 305] width 19 height 4
click at [10, 240] on div "Pen" at bounding box center [18, 305] width 26 height 10
click at [56, 240] on div "Highlight" at bounding box center [52, 305] width 19 height 4
click at [19, 240] on div "Pen" at bounding box center [22, 305] width 8 height 4
click at [16, 97] on div at bounding box center [15, 97] width 5 height 5
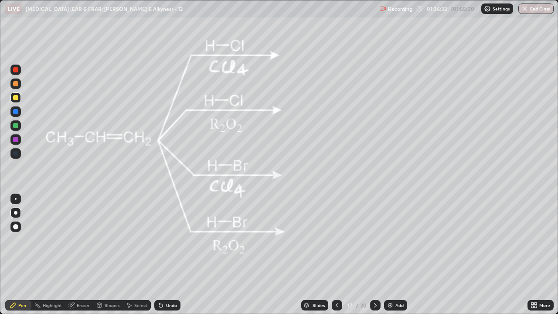
click at [57, 240] on div "Highlight" at bounding box center [52, 305] width 19 height 4
click at [14, 240] on icon at bounding box center [13, 305] width 7 height 7
click at [16, 127] on div at bounding box center [15, 125] width 5 height 5
click at [374, 240] on icon at bounding box center [375, 305] width 7 height 7
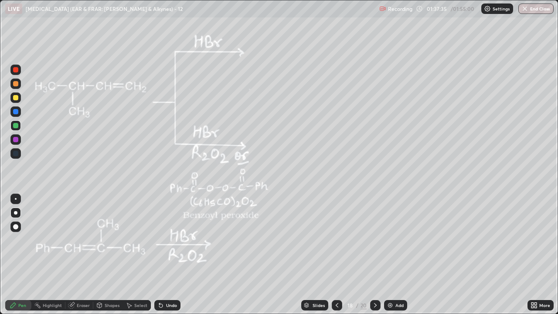
click at [374, 240] on icon at bounding box center [375, 305] width 7 height 7
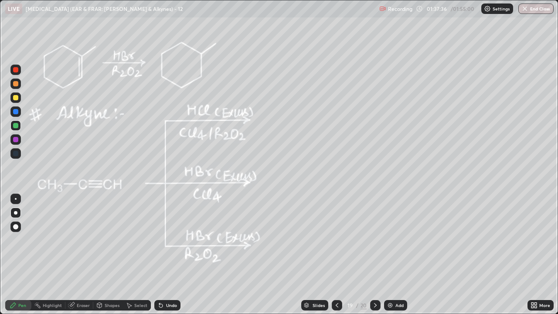
click at [374, 240] on icon at bounding box center [375, 305] width 7 height 7
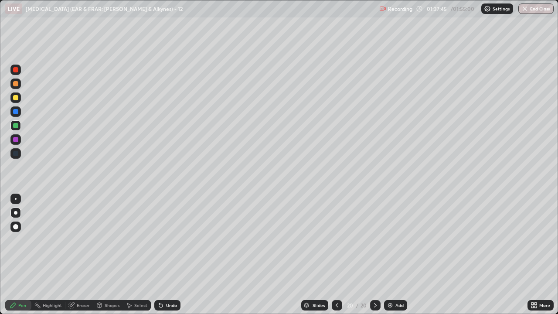
click at [336, 240] on icon at bounding box center [336, 305] width 7 height 7
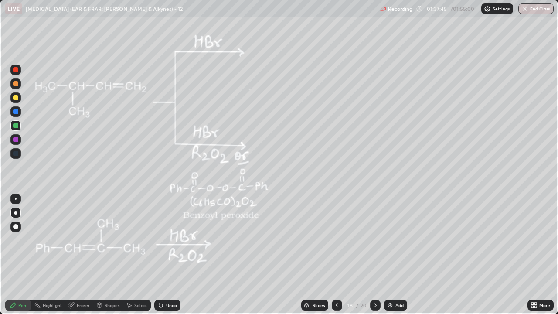
click at [335, 240] on icon at bounding box center [336, 305] width 7 height 7
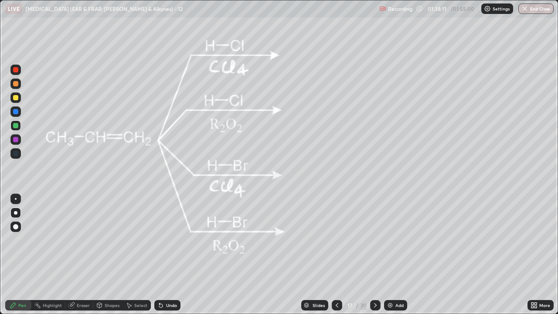
click at [335, 240] on icon at bounding box center [336, 305] width 7 height 7
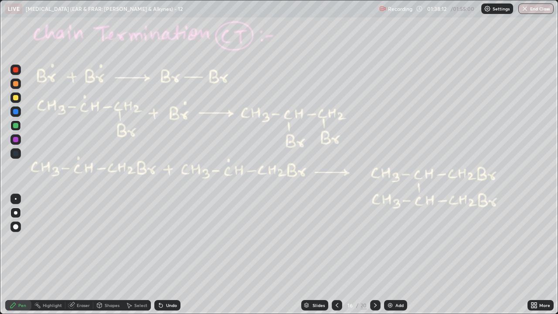
click at [336, 240] on icon at bounding box center [337, 305] width 3 height 4
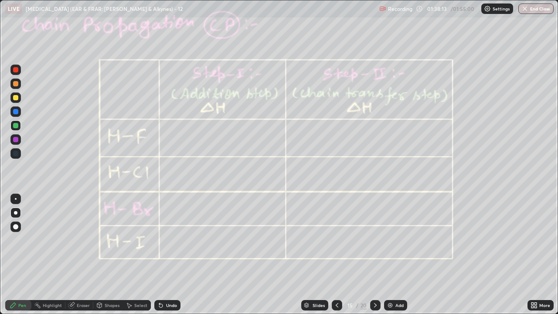
click at [336, 240] on icon at bounding box center [336, 305] width 7 height 7
click at [338, 240] on div at bounding box center [337, 305] width 10 height 10
click at [336, 240] on icon at bounding box center [336, 305] width 7 height 7
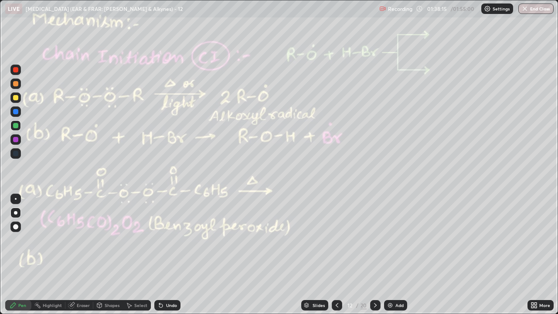
click at [336, 240] on icon at bounding box center [336, 305] width 7 height 7
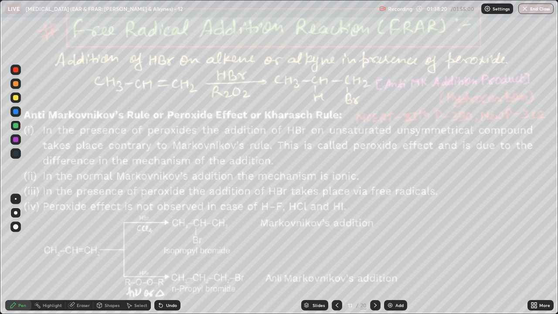
click at [374, 240] on icon at bounding box center [375, 305] width 7 height 7
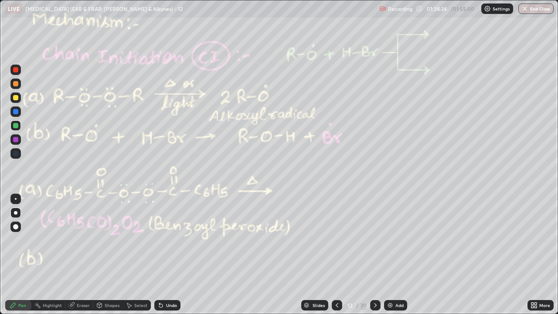
click at [374, 240] on icon at bounding box center [375, 305] width 7 height 7
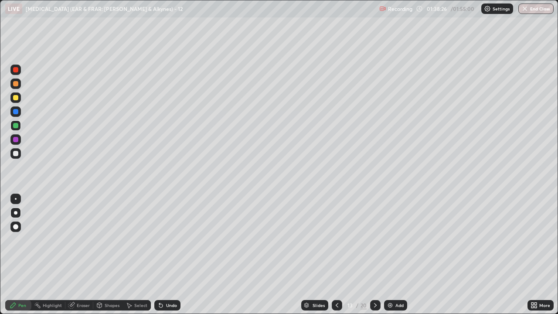
click at [374, 240] on icon at bounding box center [375, 305] width 7 height 7
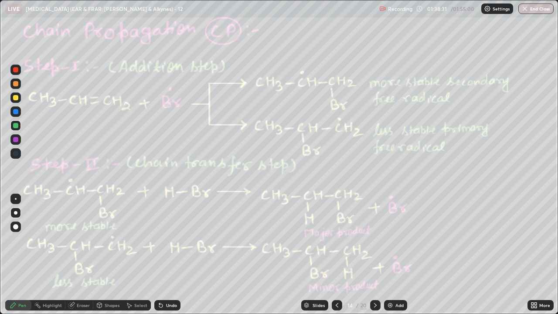
click at [374, 240] on icon at bounding box center [375, 305] width 7 height 7
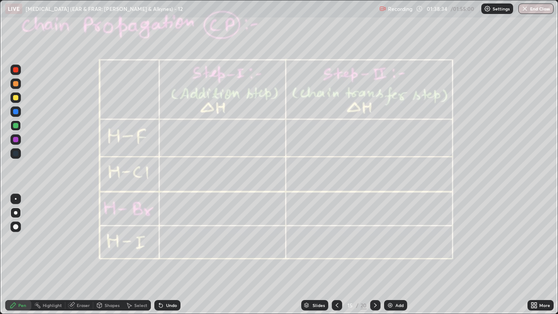
click at [374, 240] on icon at bounding box center [375, 305] width 7 height 7
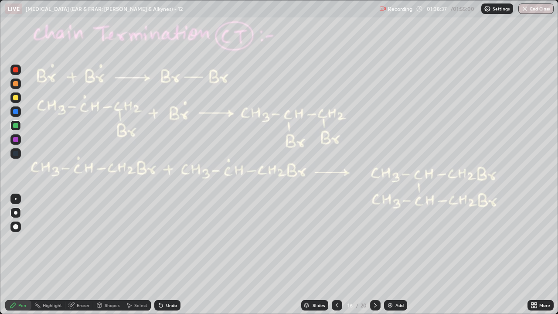
click at [374, 240] on icon at bounding box center [375, 305] width 7 height 7
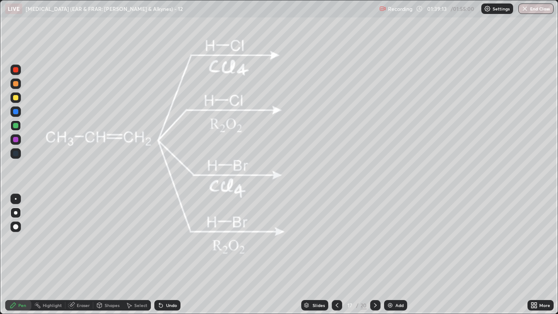
click at [336, 240] on icon at bounding box center [336, 305] width 7 height 7
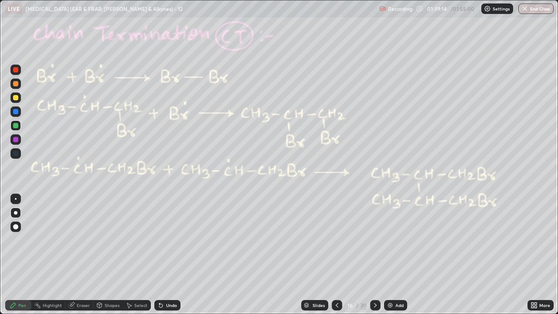
click at [336, 240] on icon at bounding box center [336, 305] width 7 height 7
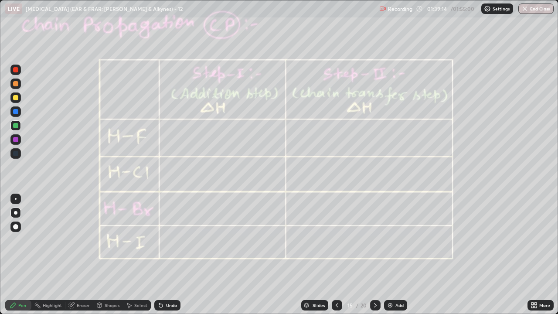
click at [336, 240] on icon at bounding box center [336, 305] width 7 height 7
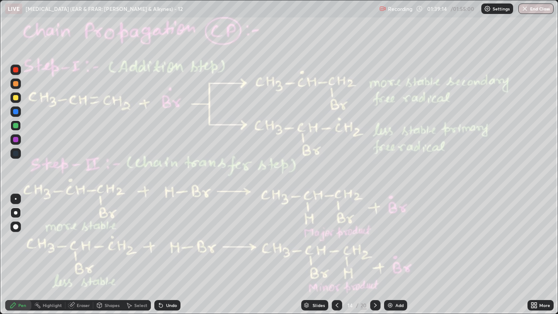
click at [337, 240] on icon at bounding box center [336, 305] width 7 height 7
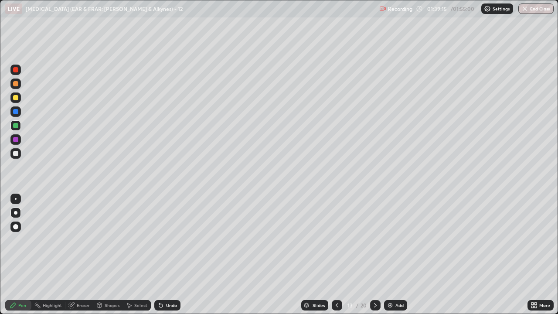
click at [335, 240] on icon at bounding box center [336, 305] width 7 height 7
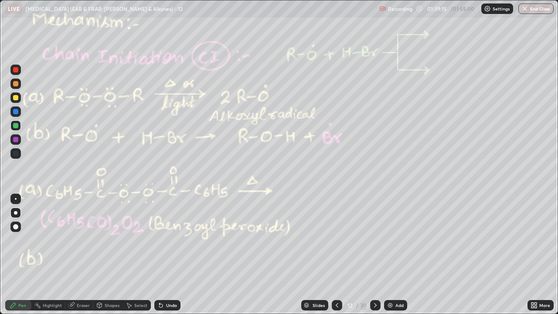
click at [335, 240] on icon at bounding box center [336, 305] width 7 height 7
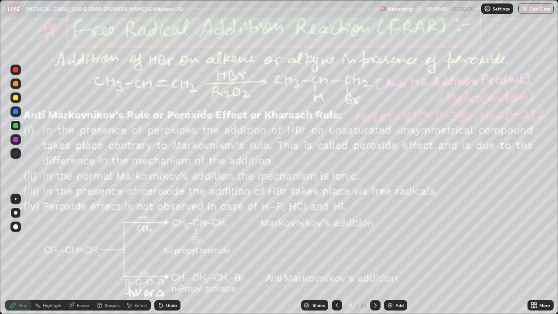
click at [374, 240] on icon at bounding box center [375, 305] width 7 height 7
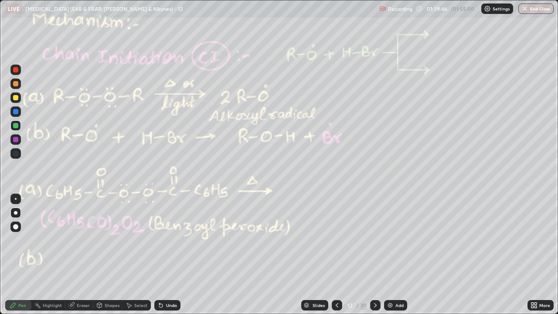
click at [374, 240] on icon at bounding box center [375, 305] width 7 height 7
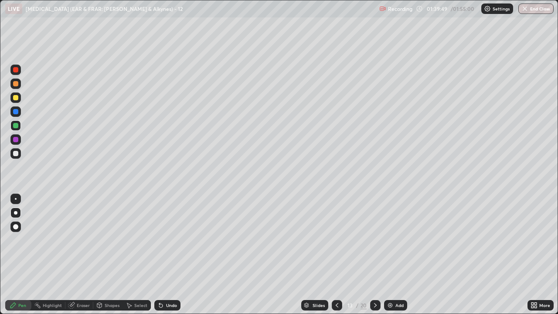
click at [373, 240] on icon at bounding box center [375, 305] width 7 height 7
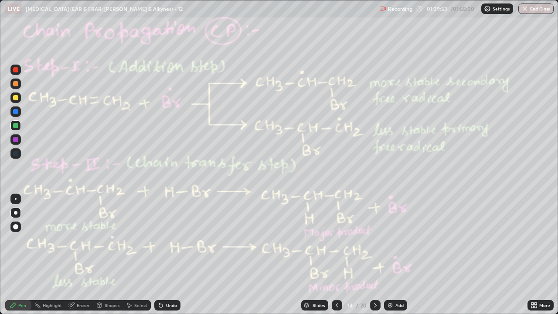
click at [395, 240] on div "Add" at bounding box center [399, 305] width 8 height 4
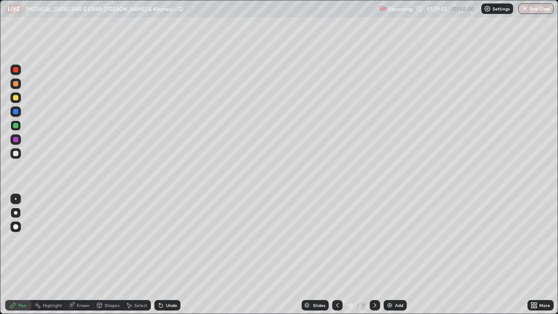
click at [376, 240] on icon at bounding box center [374, 305] width 7 height 7
click at [534, 9] on button "End Class" at bounding box center [535, 8] width 35 height 10
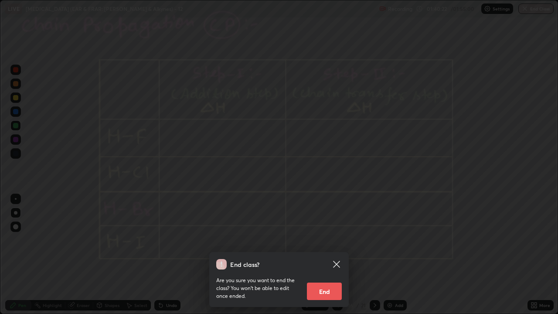
click at [333, 240] on button "End" at bounding box center [324, 290] width 35 height 17
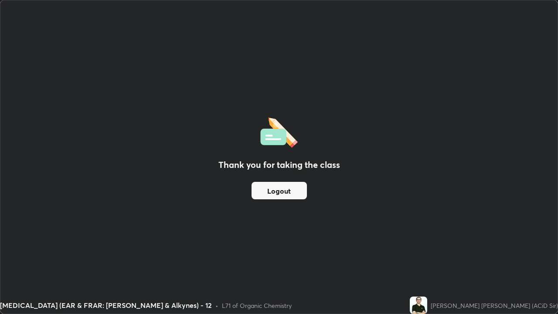
click at [295, 193] on button "Logout" at bounding box center [278, 190] width 55 height 17
